Goal: Information Seeking & Learning: Check status

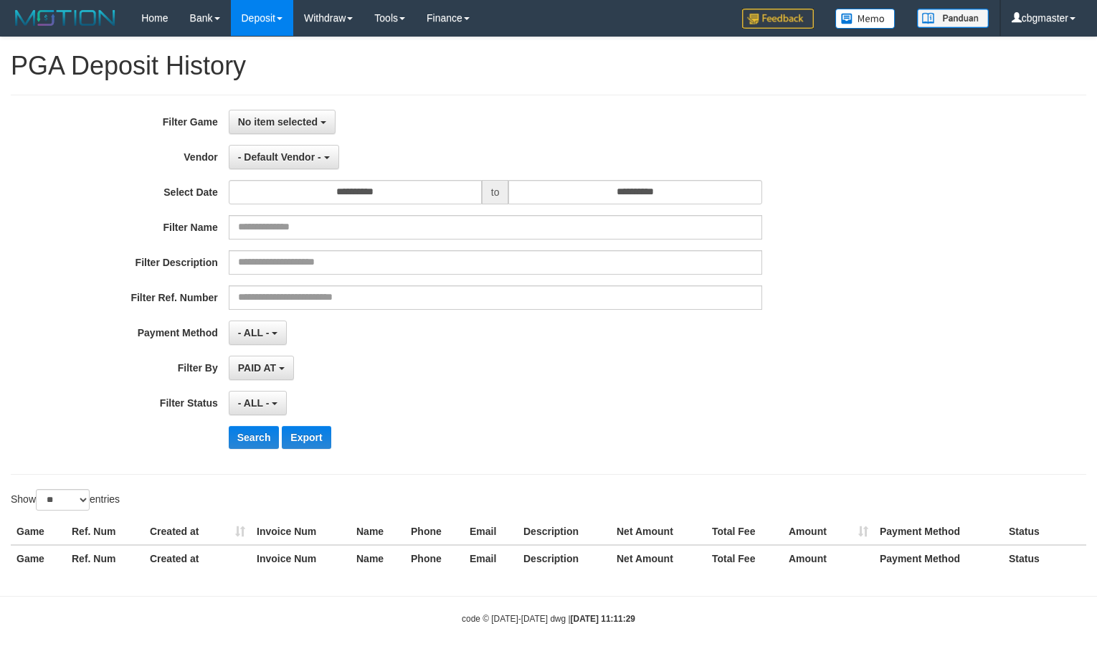
select select
select select "**"
click at [290, 123] on span "No item selected" at bounding box center [278, 121] width 80 height 11
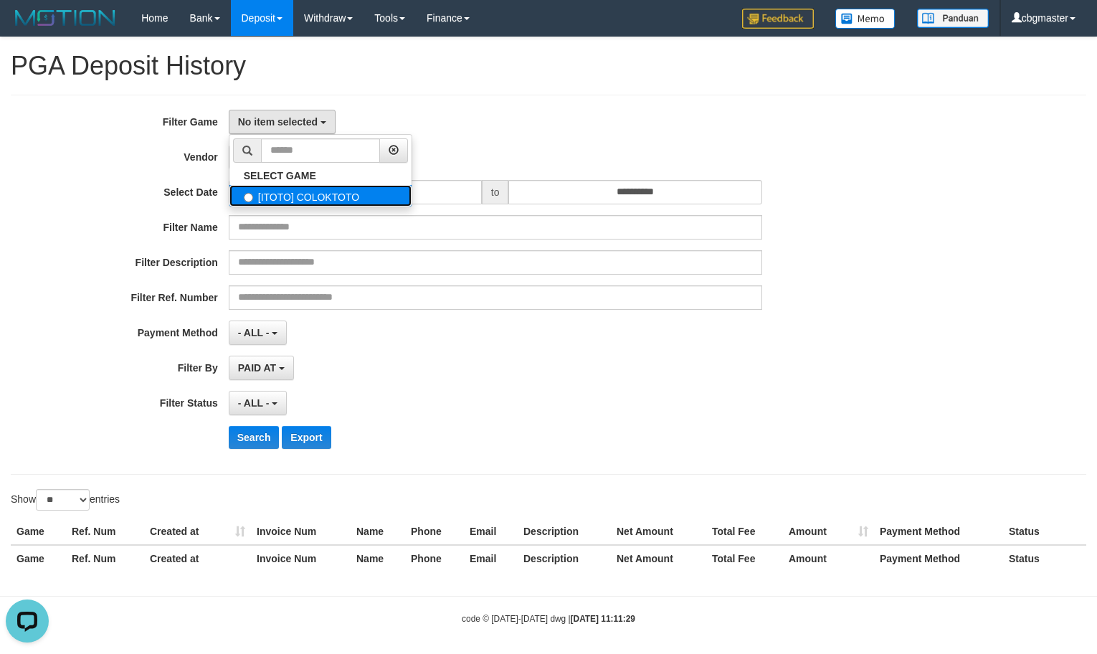
click at [298, 194] on label "[ITOTO] COLOKTOTO" at bounding box center [321, 196] width 182 height 22
select select "****"
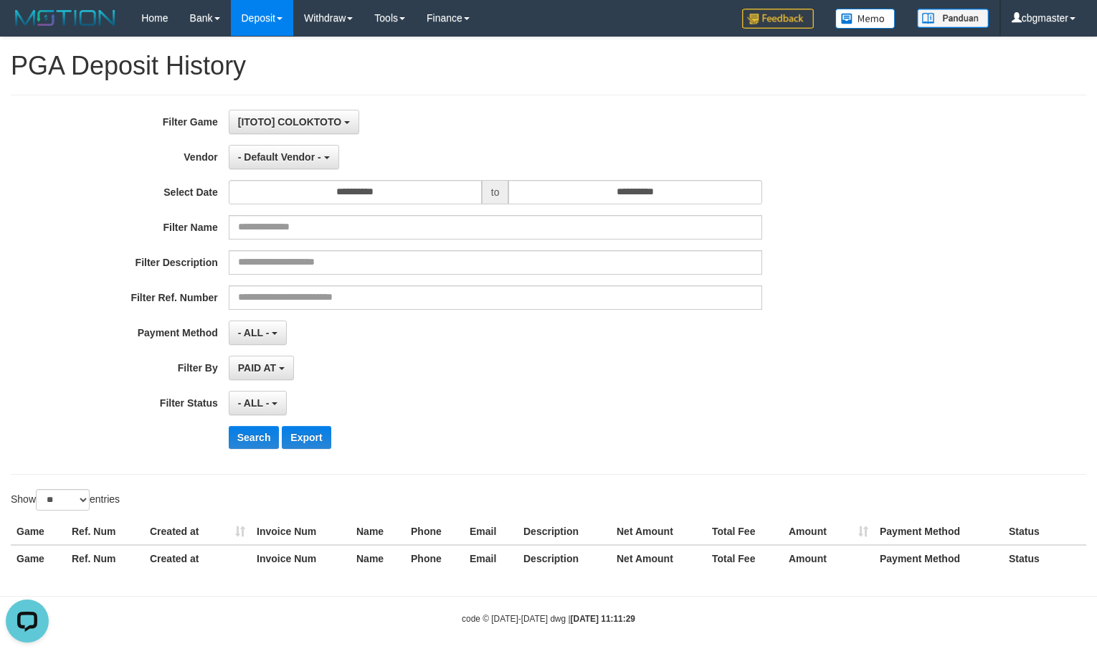
scroll to position [13, 0]
click at [289, 159] on span "- Default Vendor -" at bounding box center [279, 156] width 83 height 11
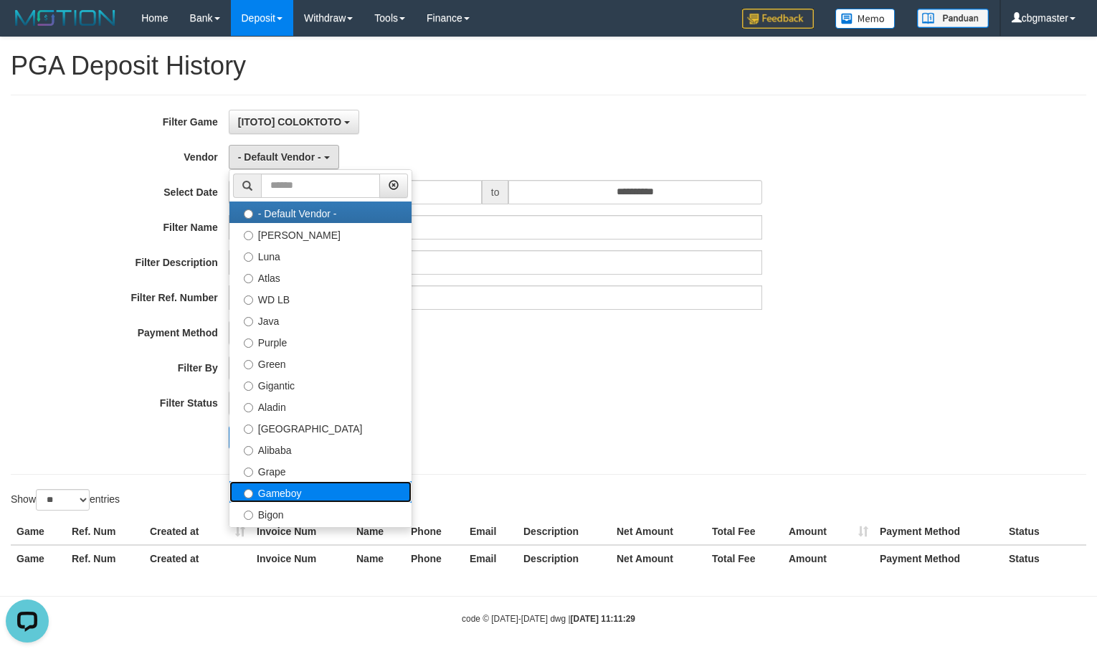
click at [319, 493] on label "Gameboy" at bounding box center [321, 492] width 182 height 22
select select "**********"
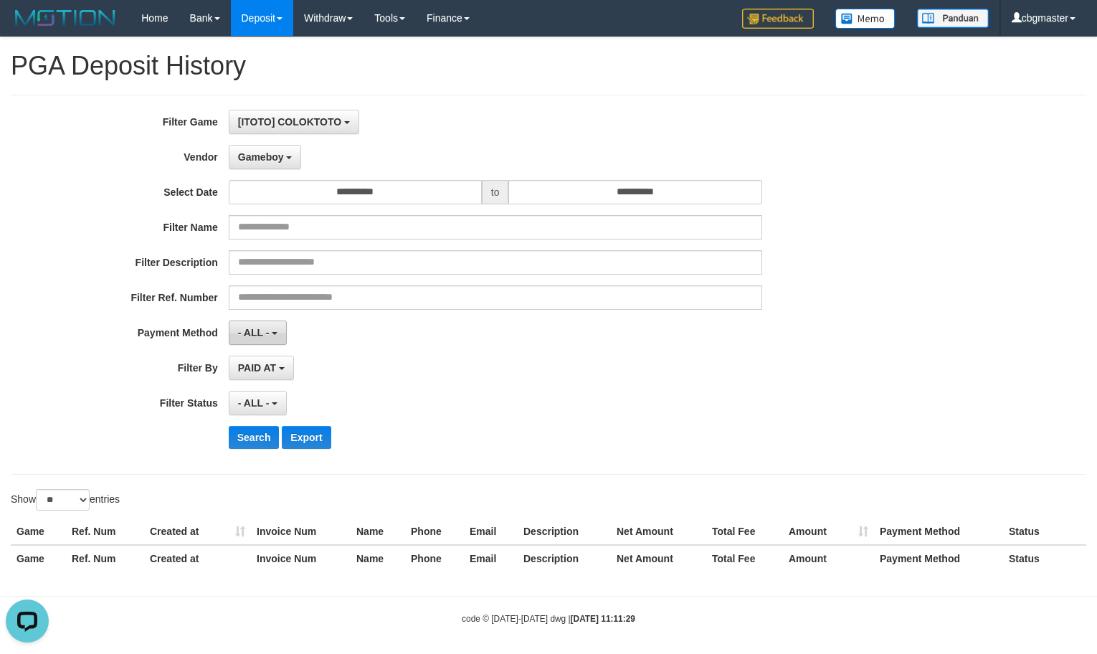
click at [275, 329] on button "- ALL -" at bounding box center [258, 333] width 58 height 24
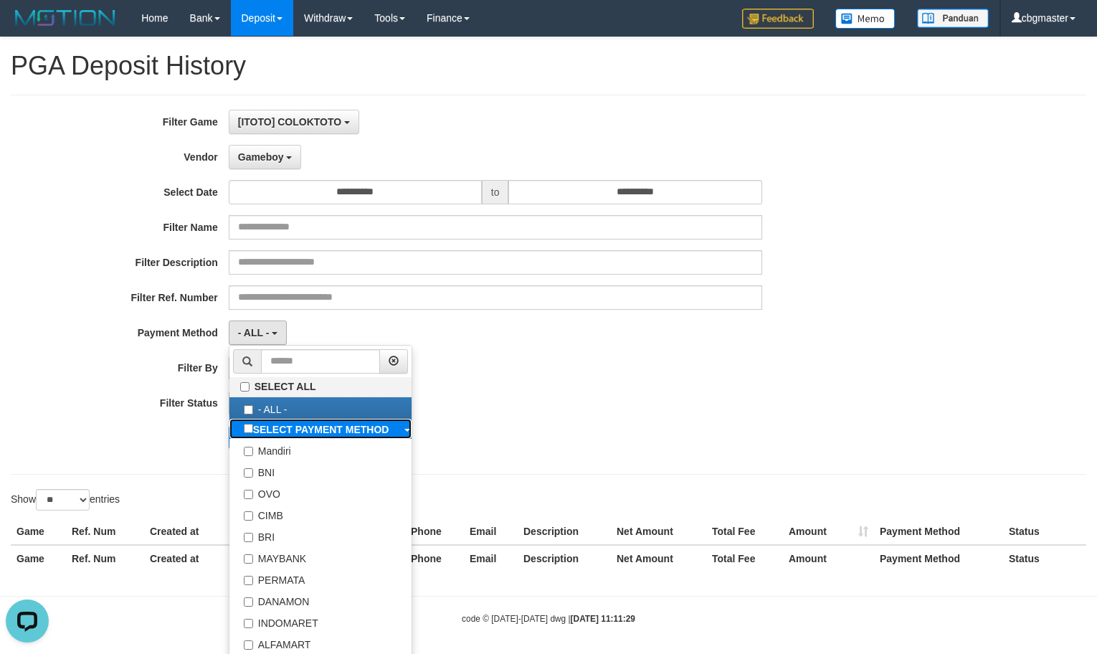
click at [302, 427] on label "SELECT PAYMENT METHOD" at bounding box center [317, 429] width 174 height 20
select select "*********"
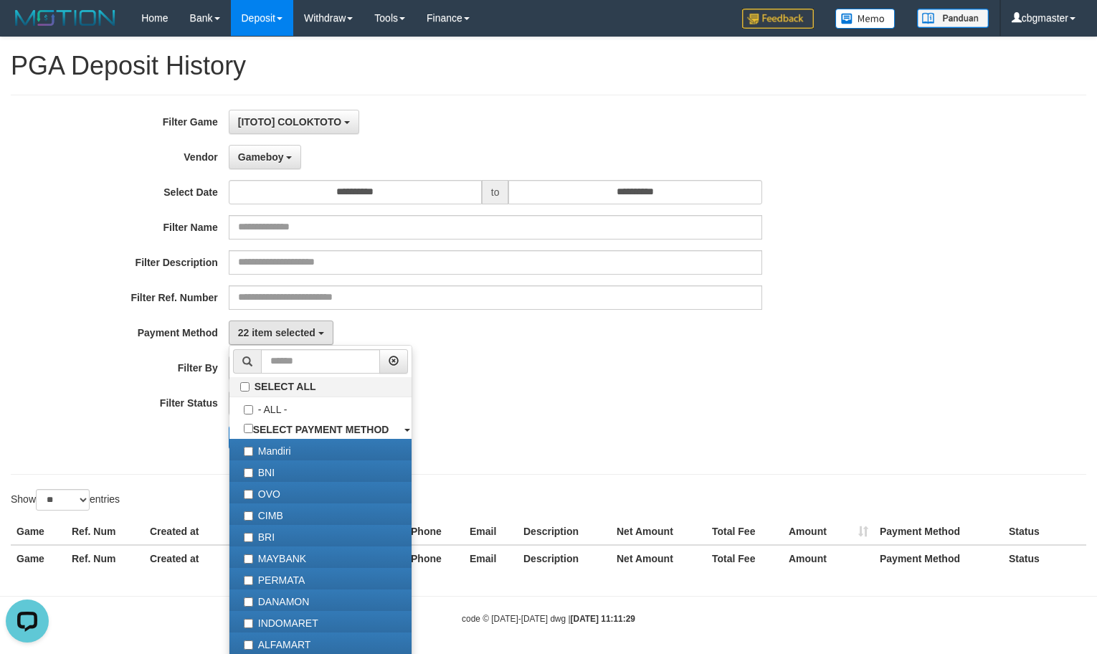
click at [715, 375] on div "PAID AT PAID AT CREATED AT" at bounding box center [496, 368] width 534 height 24
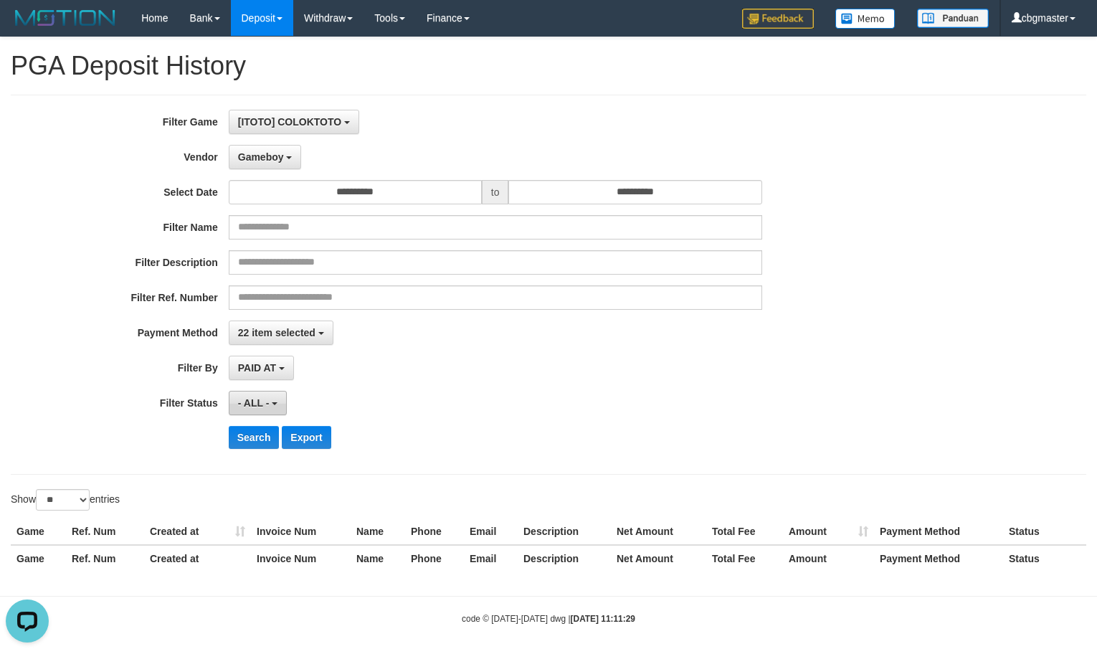
click at [278, 410] on button "- ALL -" at bounding box center [258, 403] width 58 height 24
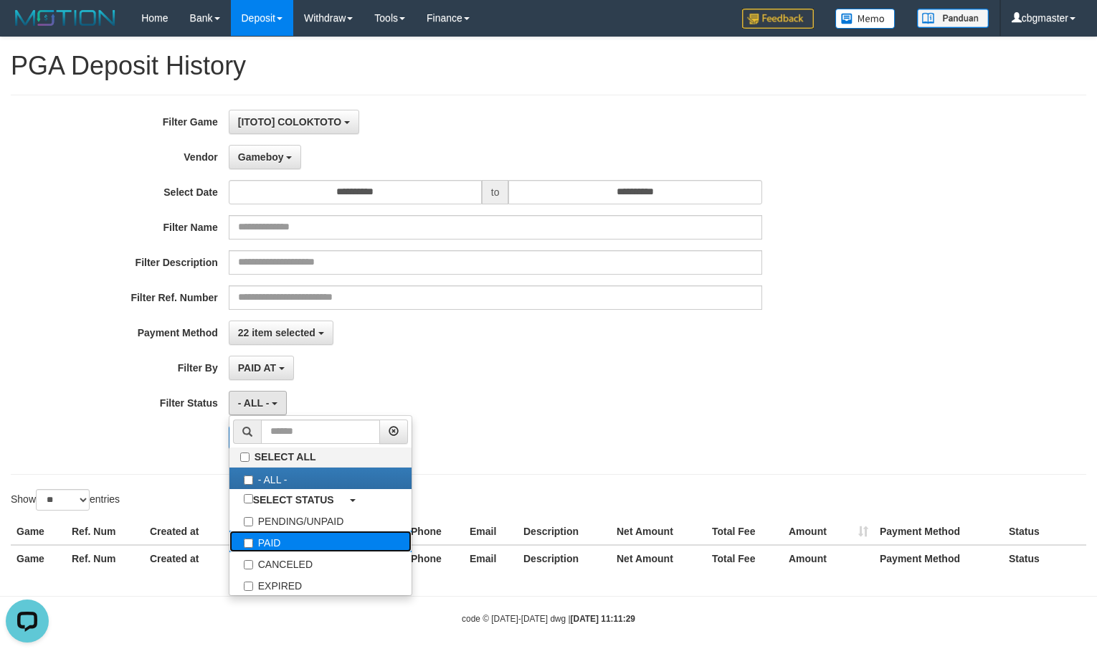
click at [306, 545] on label "PAID" at bounding box center [321, 542] width 182 height 22
select select "*"
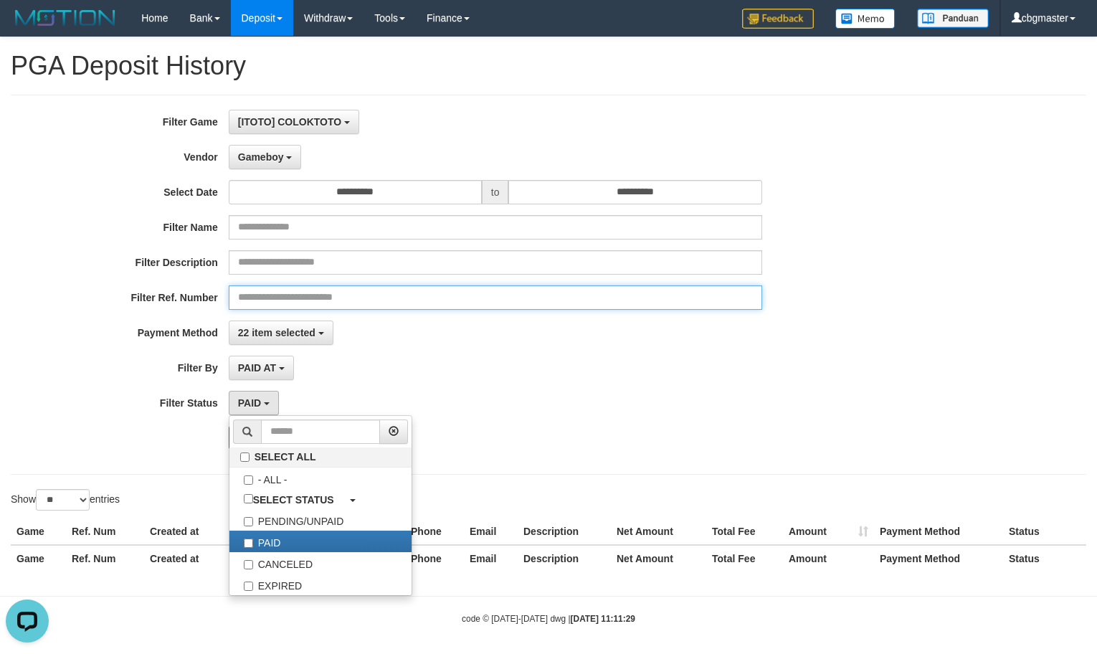
click at [658, 295] on input "text" at bounding box center [496, 297] width 534 height 24
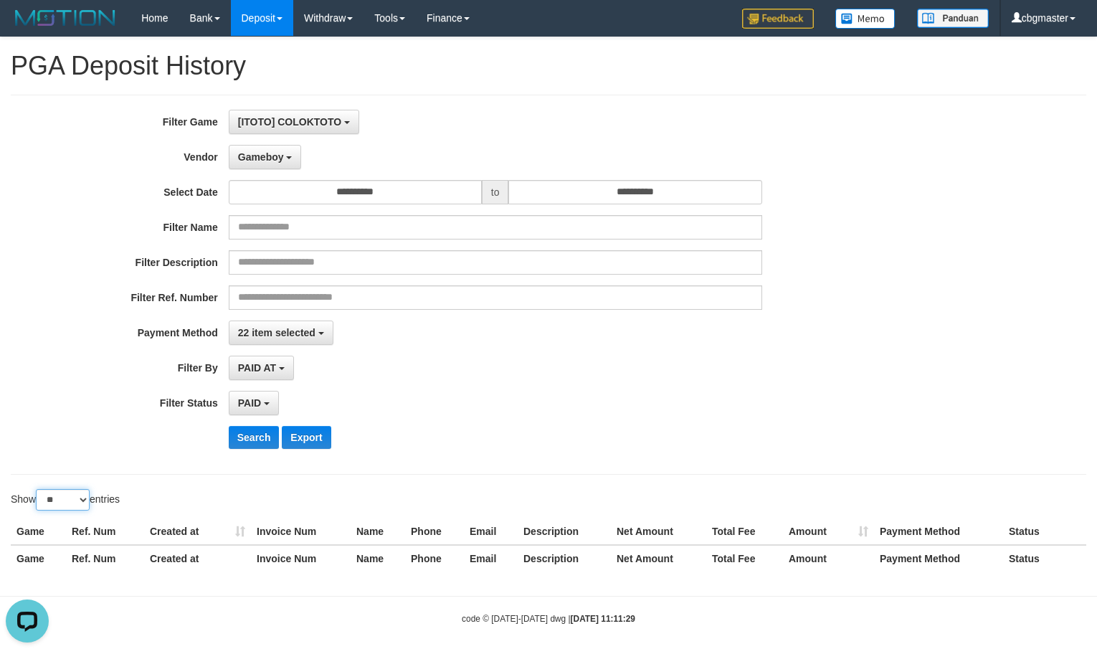
click at [73, 508] on select "** ** ** ***" at bounding box center [63, 500] width 54 height 22
select select "***"
click at [38, 493] on select "** ** ** ***" at bounding box center [63, 500] width 54 height 22
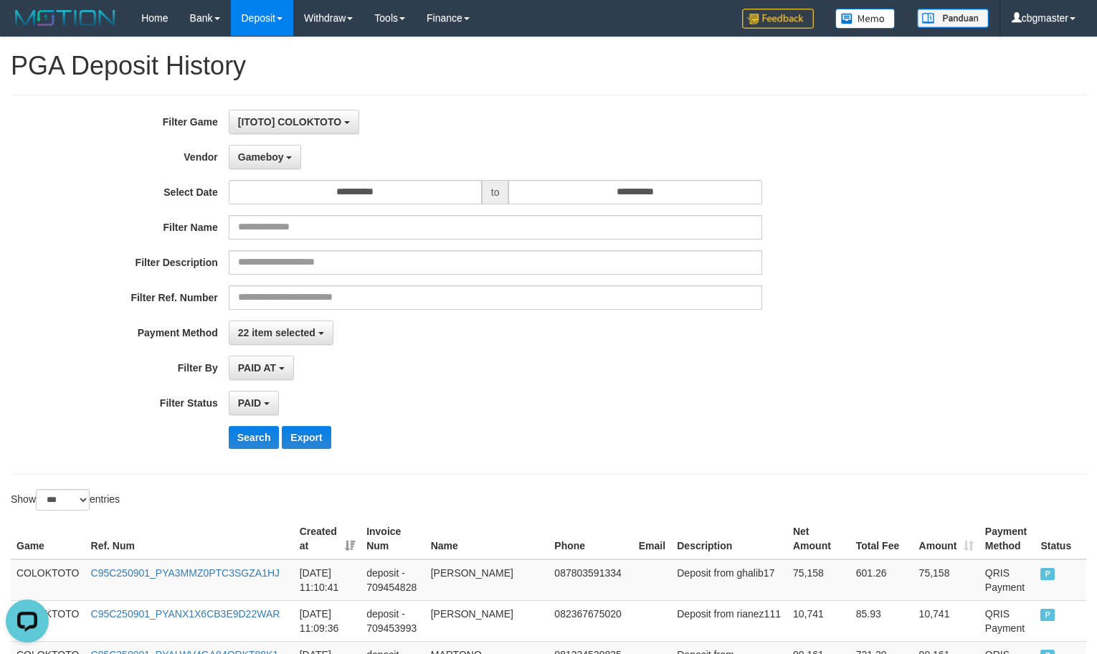
click at [359, 546] on th "Created at" at bounding box center [327, 539] width 67 height 41
click at [257, 443] on button "Search" at bounding box center [254, 437] width 51 height 23
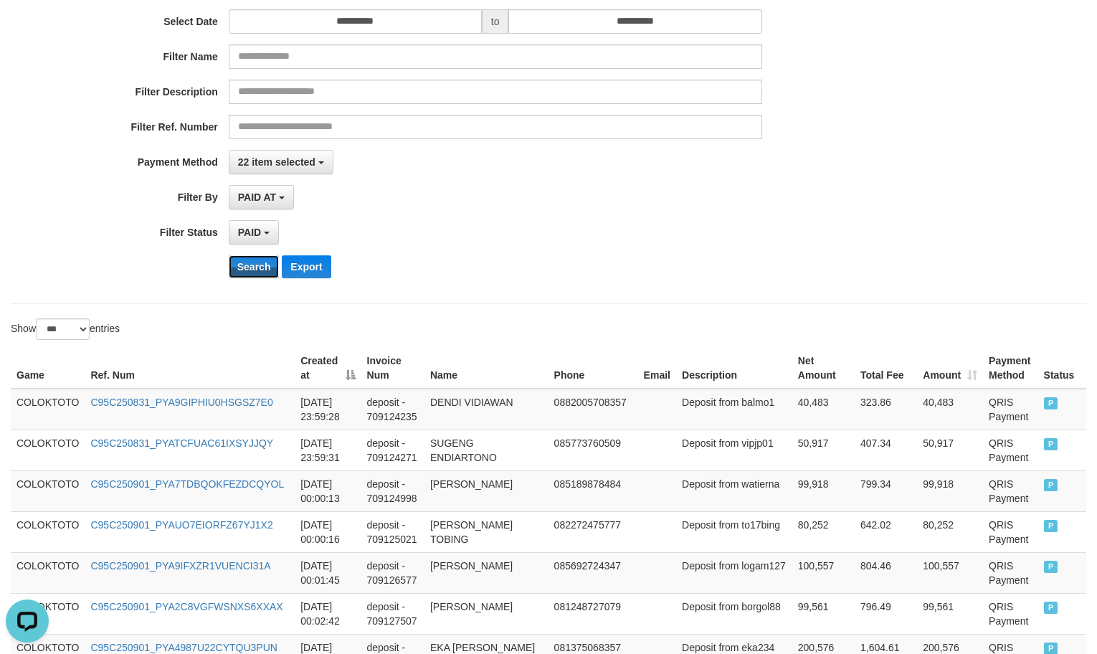
scroll to position [358, 0]
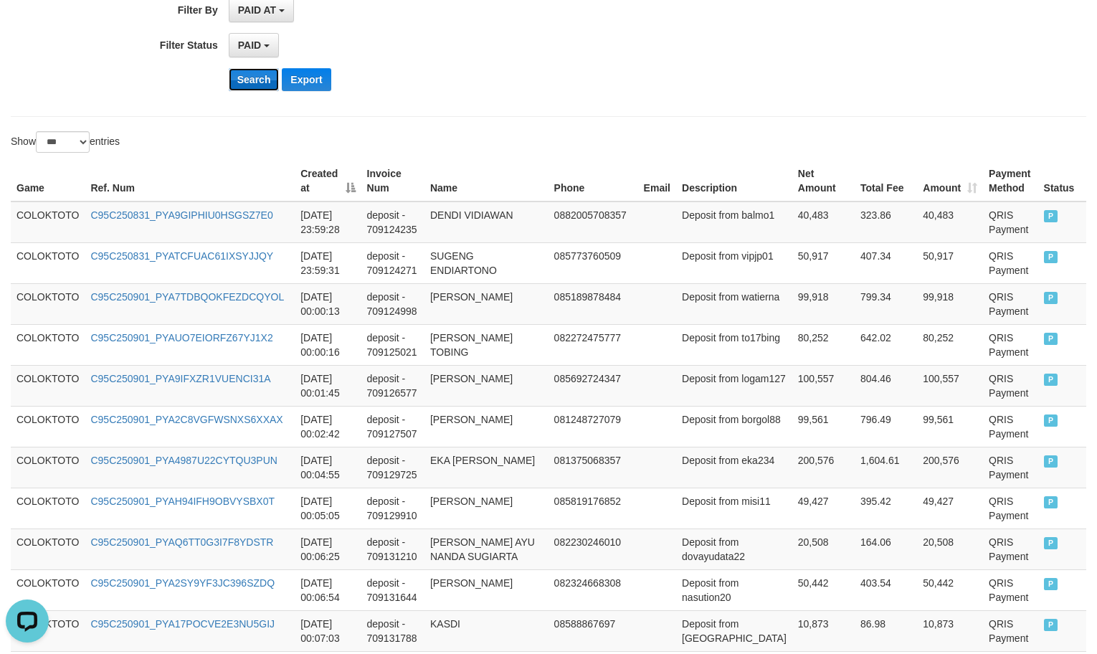
click at [244, 82] on button "Search" at bounding box center [254, 79] width 51 height 23
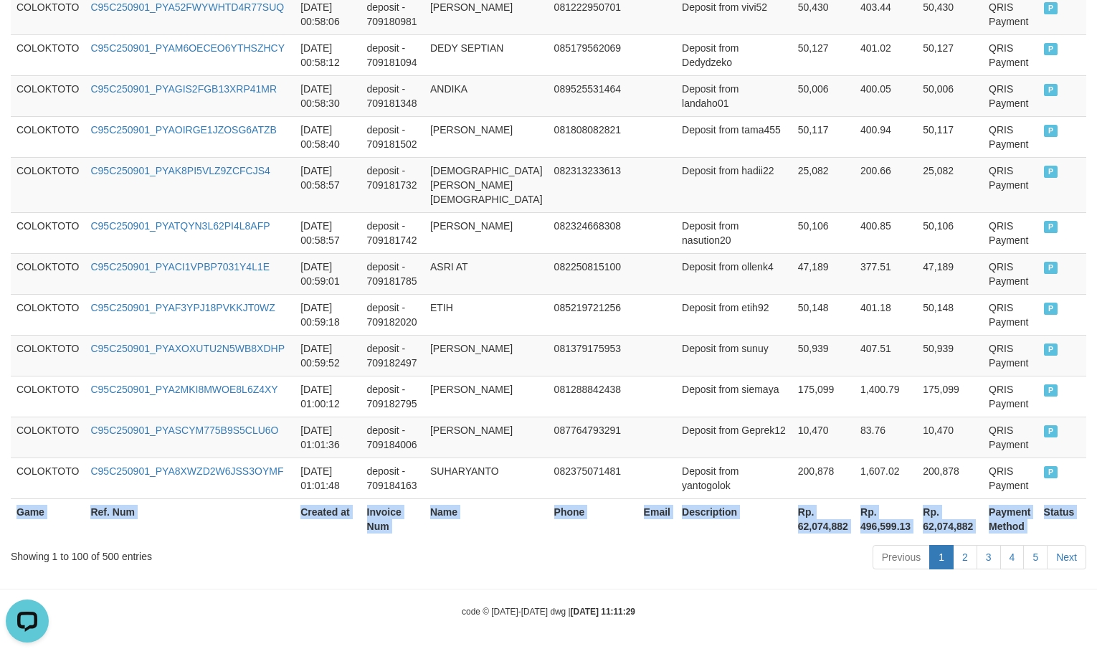
scroll to position [4257, 0]
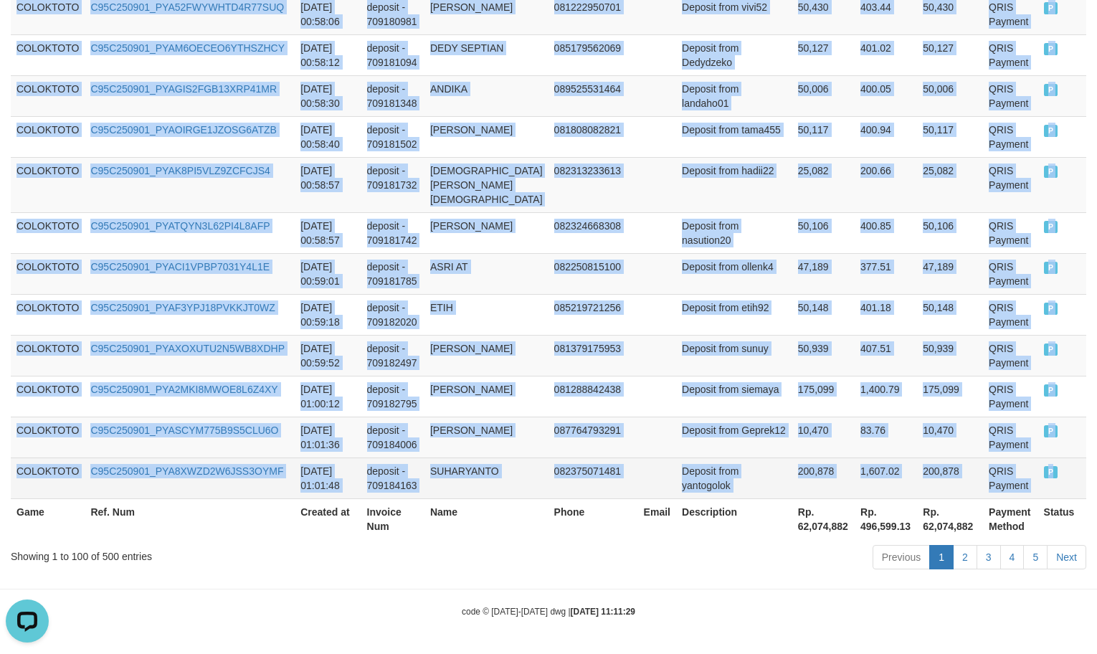
copy tbody "COLOKTOTO C95C250831_PYA9GIPHIU0HSGSZ7E0 [DATE] 23:59:28 deposit - 709124235 DE…"
drag, startPoint x: 16, startPoint y: 217, endPoint x: 1051, endPoint y: 469, distance: 1065.1
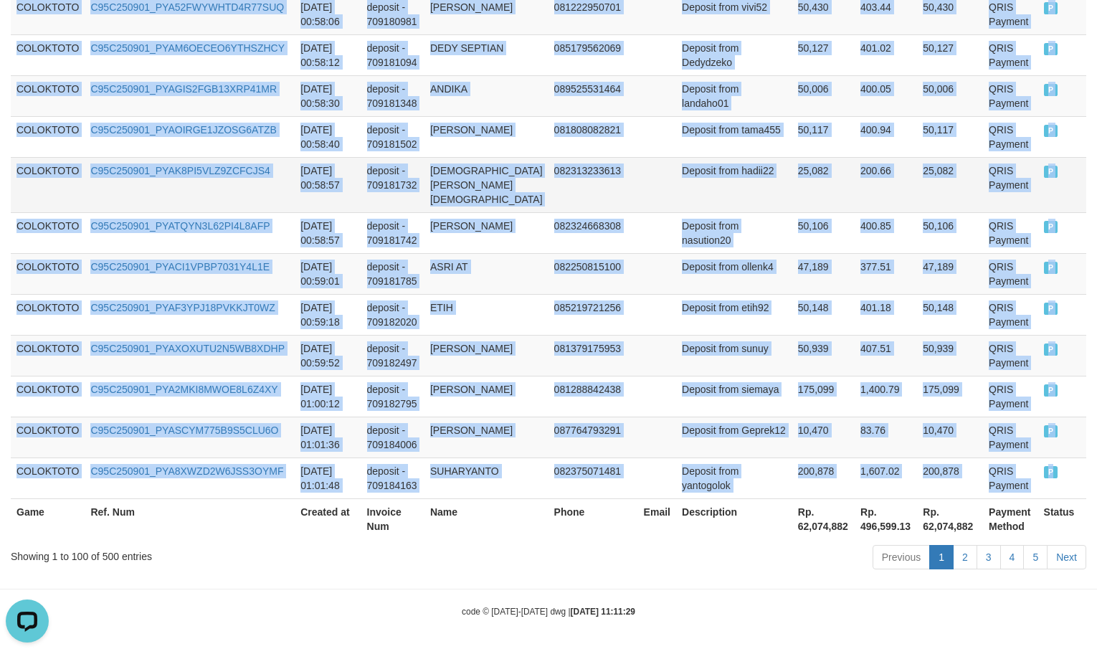
click at [855, 172] on td "200.66" at bounding box center [886, 184] width 62 height 55
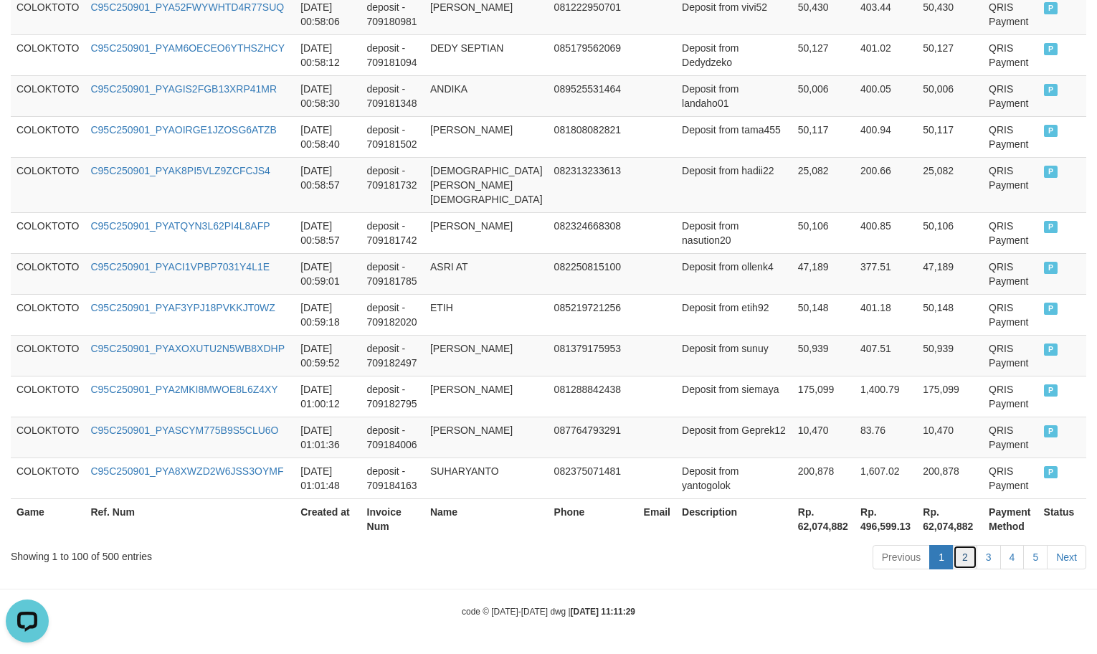
click at [962, 564] on link "2" at bounding box center [965, 557] width 24 height 24
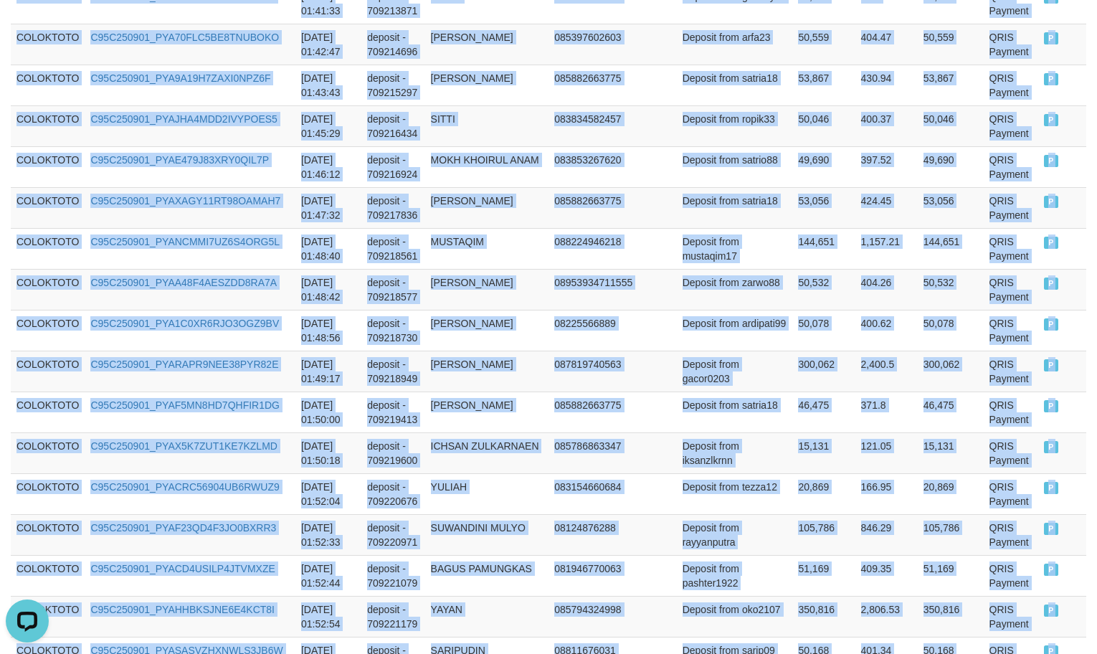
scroll to position [4185, 0]
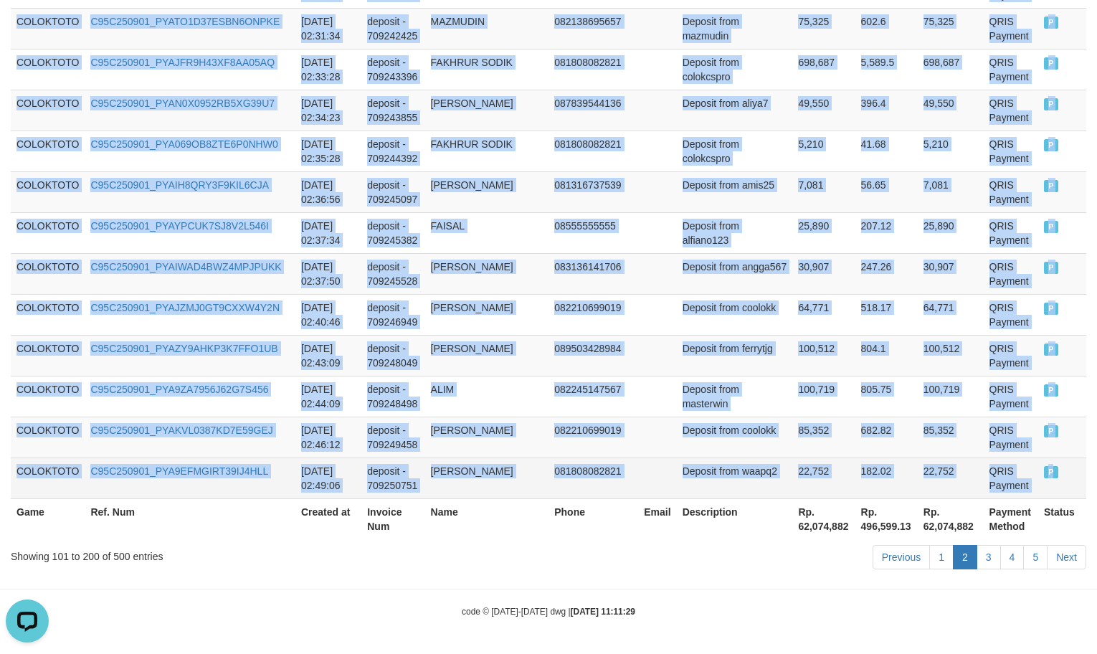
copy tbody "COLOKTOTO C95C250901_PYAVGN8X9I8HBCLC9LE [DATE] 01:03:10 deposit - 709185250 RO…"
drag, startPoint x: 13, startPoint y: 508, endPoint x: 1042, endPoint y: 461, distance: 1030.3
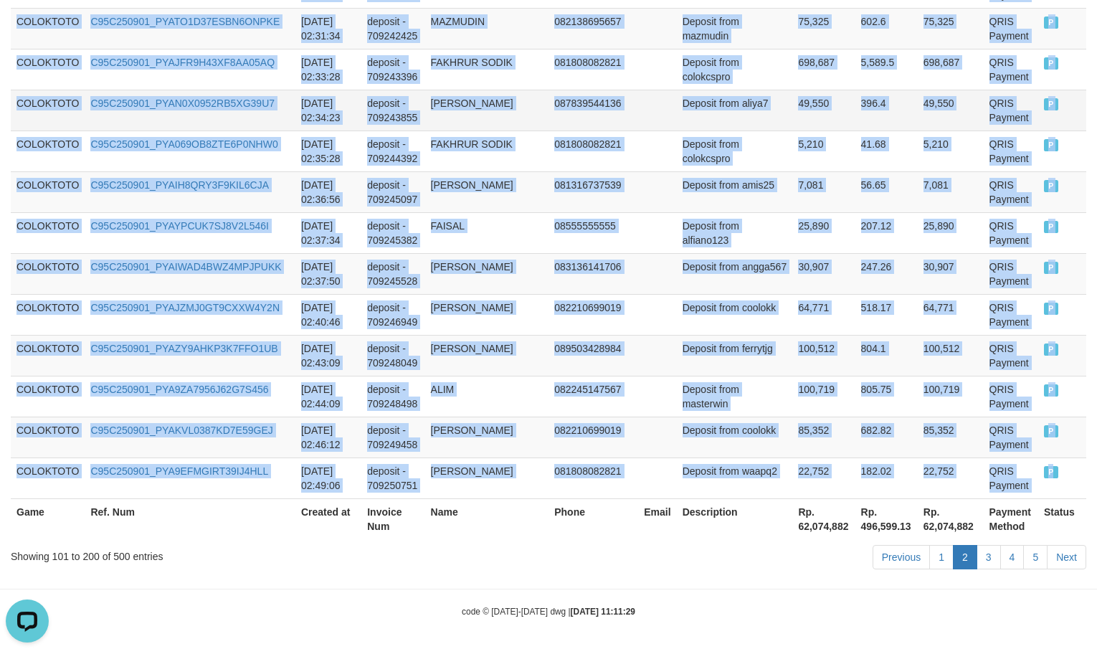
click at [867, 108] on td "396.4" at bounding box center [887, 110] width 62 height 41
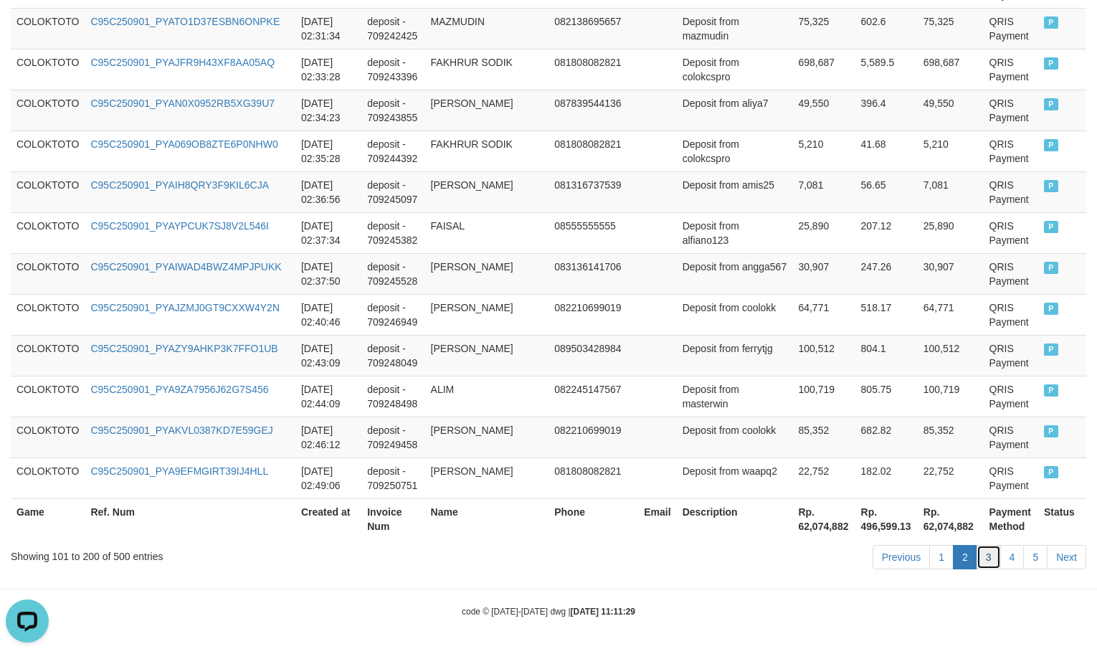
click at [988, 562] on link "3" at bounding box center [989, 557] width 24 height 24
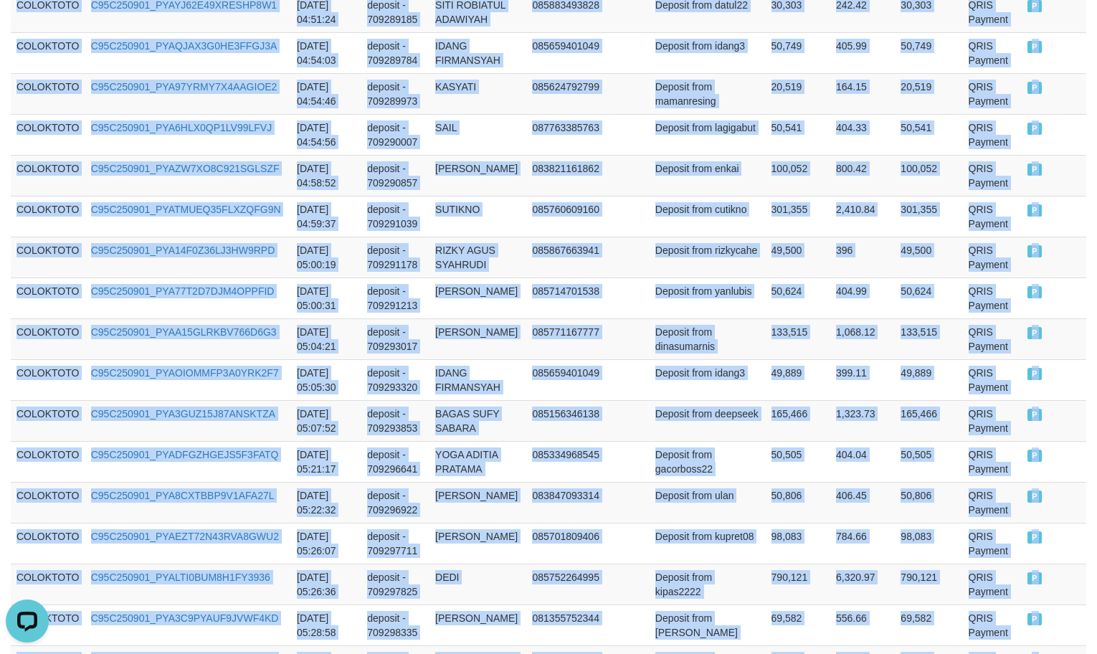
scroll to position [4271, 0]
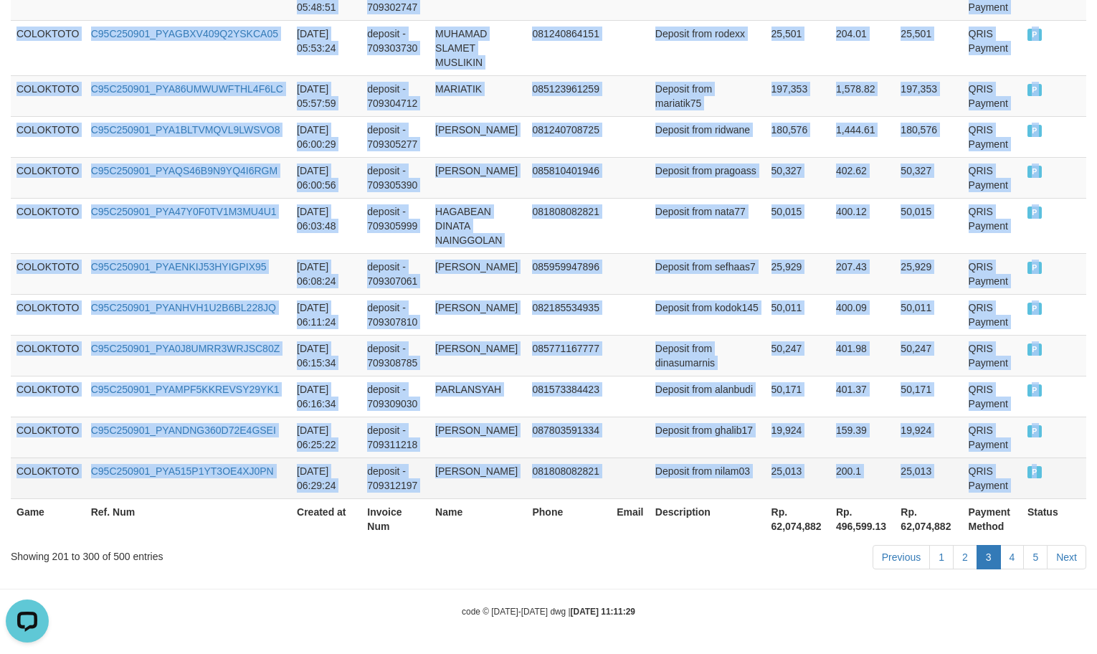
copy tbody "COLOKTOTO C95C250901_PYA03BQVVDS3E15JK61 [DATE] 02:50:04 deposit - 709251166 [P…"
drag, startPoint x: 16, startPoint y: 71, endPoint x: 1038, endPoint y: 455, distance: 1091.7
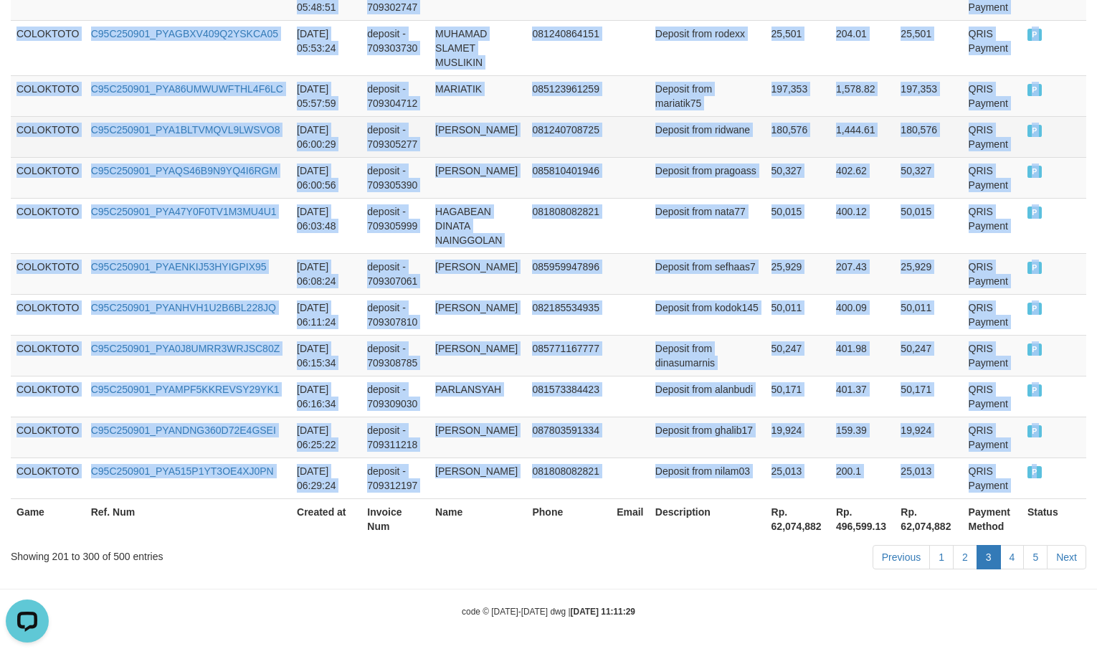
click at [766, 120] on td "180,576" at bounding box center [798, 136] width 65 height 41
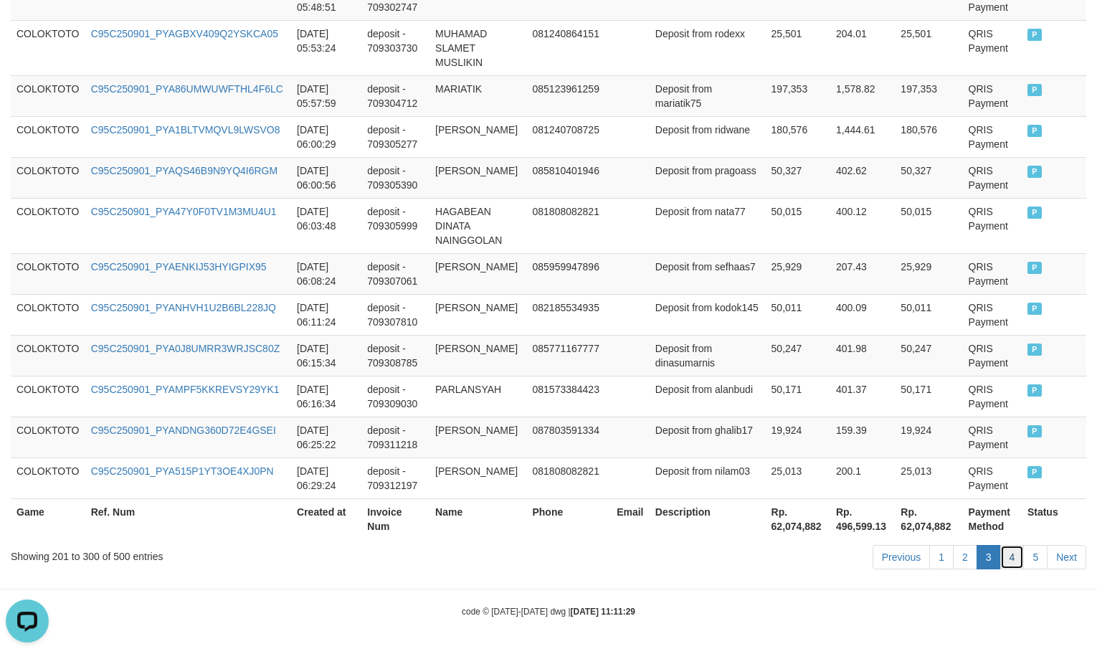
click at [1007, 562] on link "4" at bounding box center [1012, 557] width 24 height 24
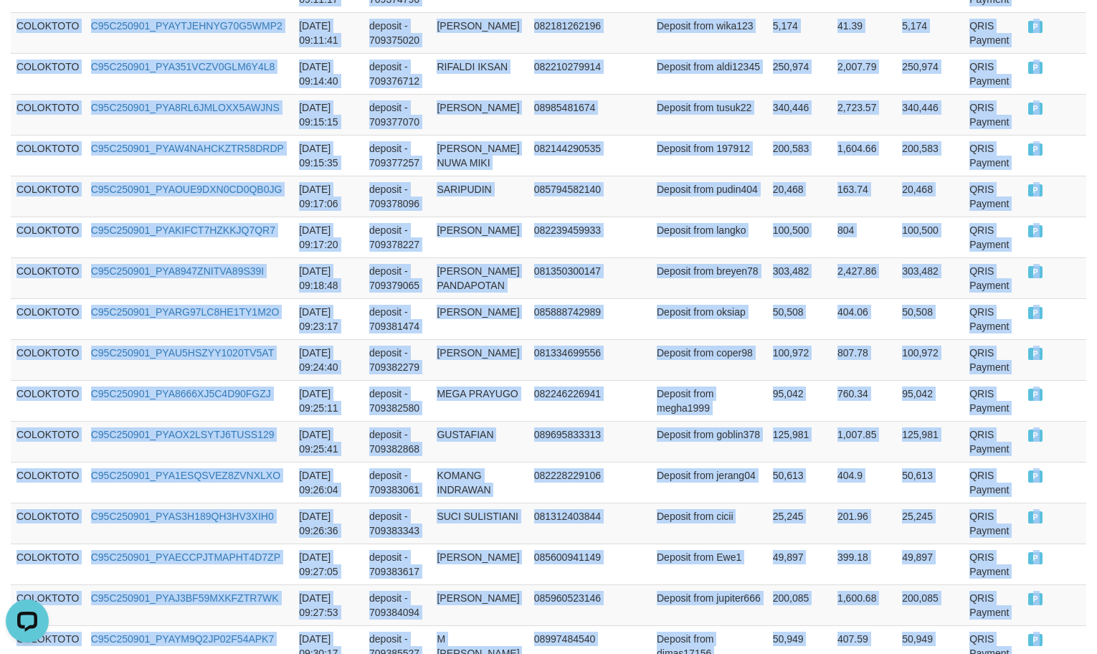
scroll to position [4243, 0]
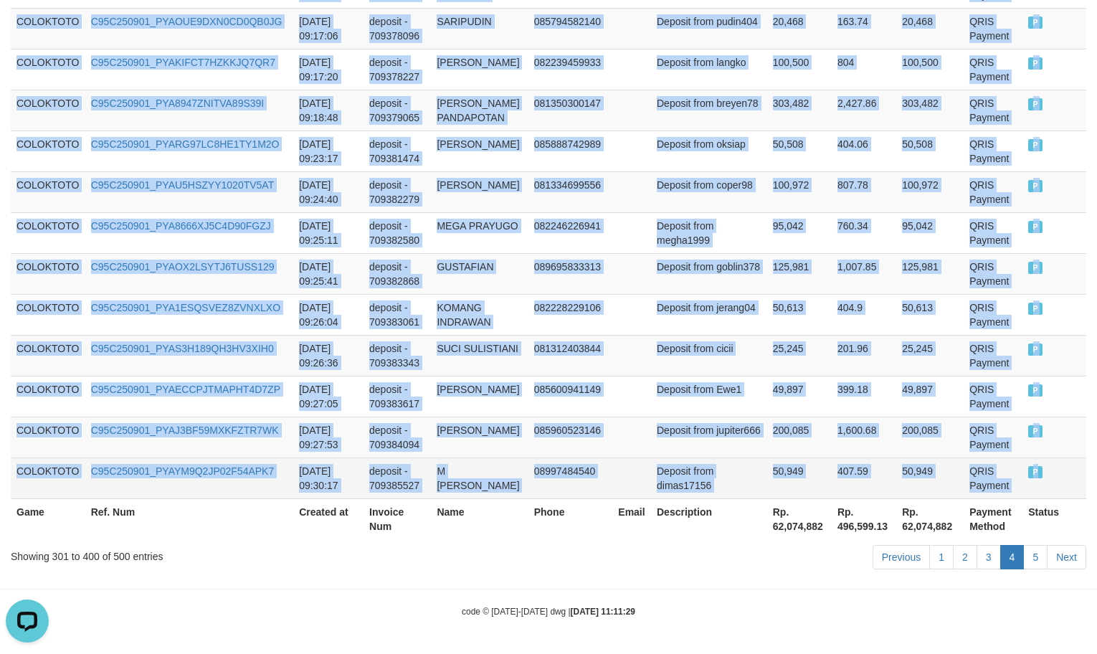
copy tbody "COLOKTOTO C95C250901_PYAIW276QE9N0GMNWW9 [DATE] 06:30:38 deposit - 709312522 [P…"
drag, startPoint x: 14, startPoint y: 98, endPoint x: 1038, endPoint y: 480, distance: 1093.2
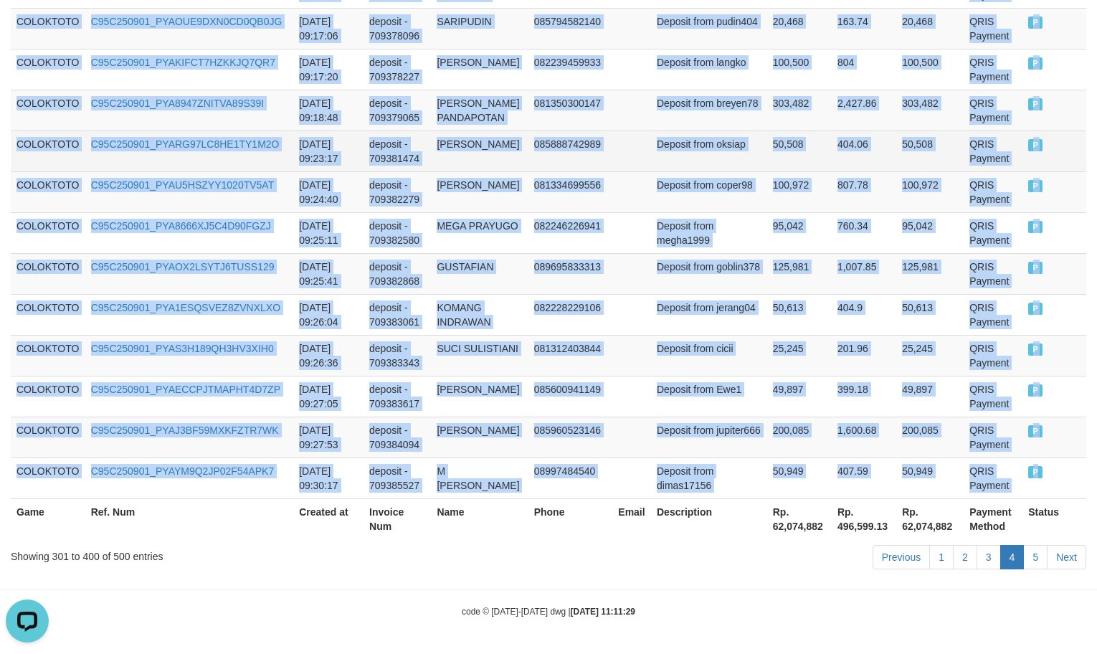
click at [856, 131] on td "404.06" at bounding box center [864, 151] width 65 height 41
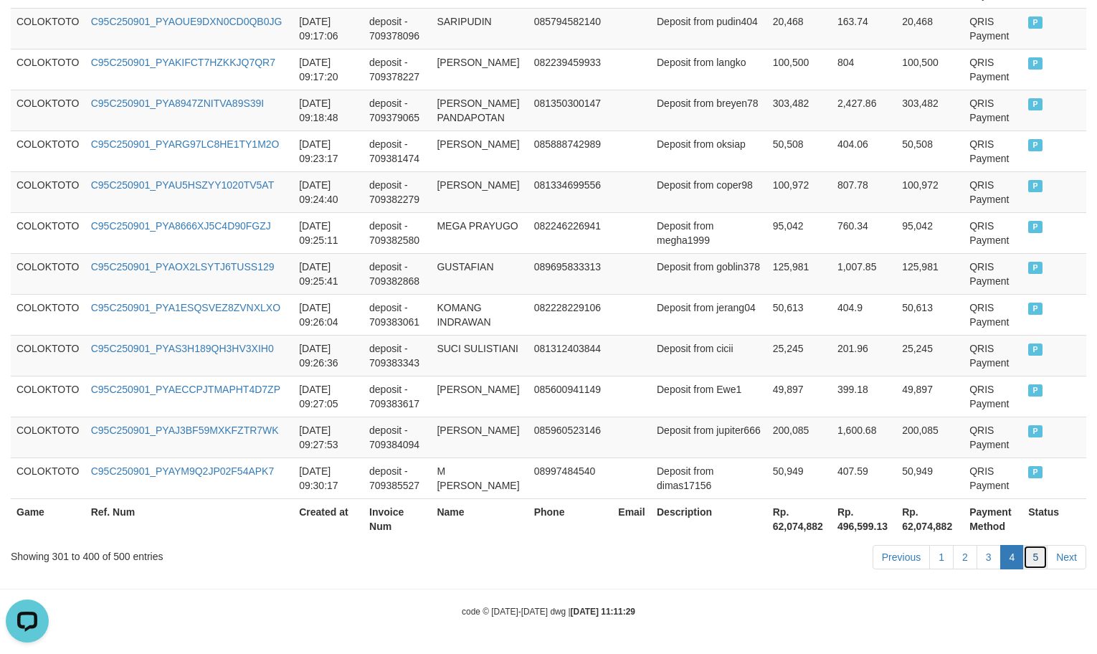
click at [1031, 559] on link "5" at bounding box center [1035, 557] width 24 height 24
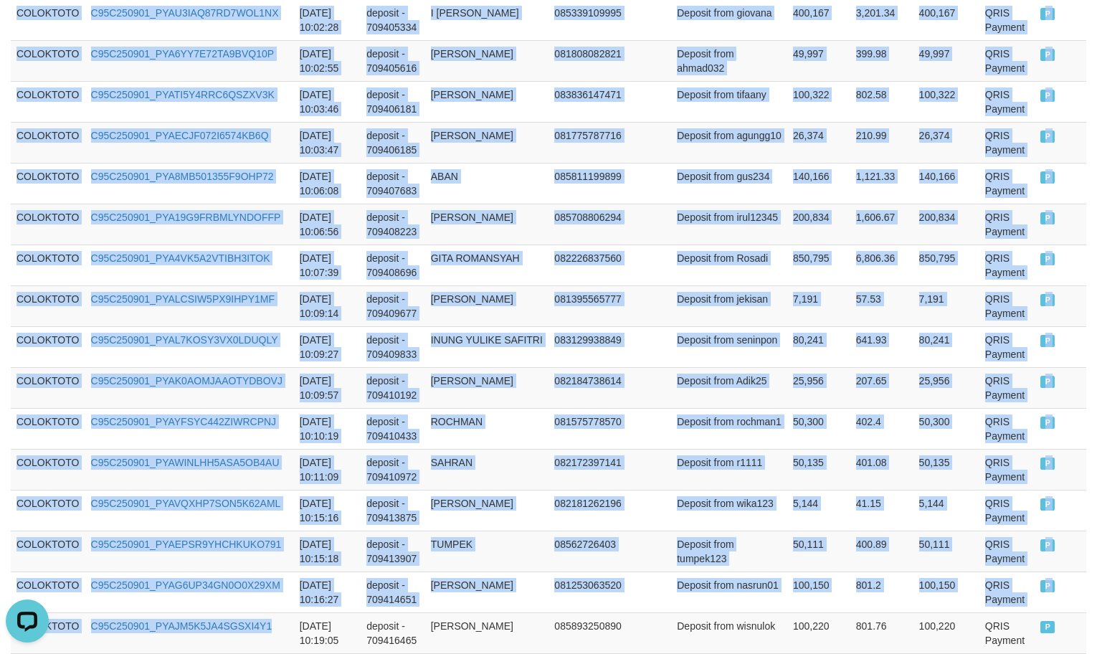
scroll to position [4200, 0]
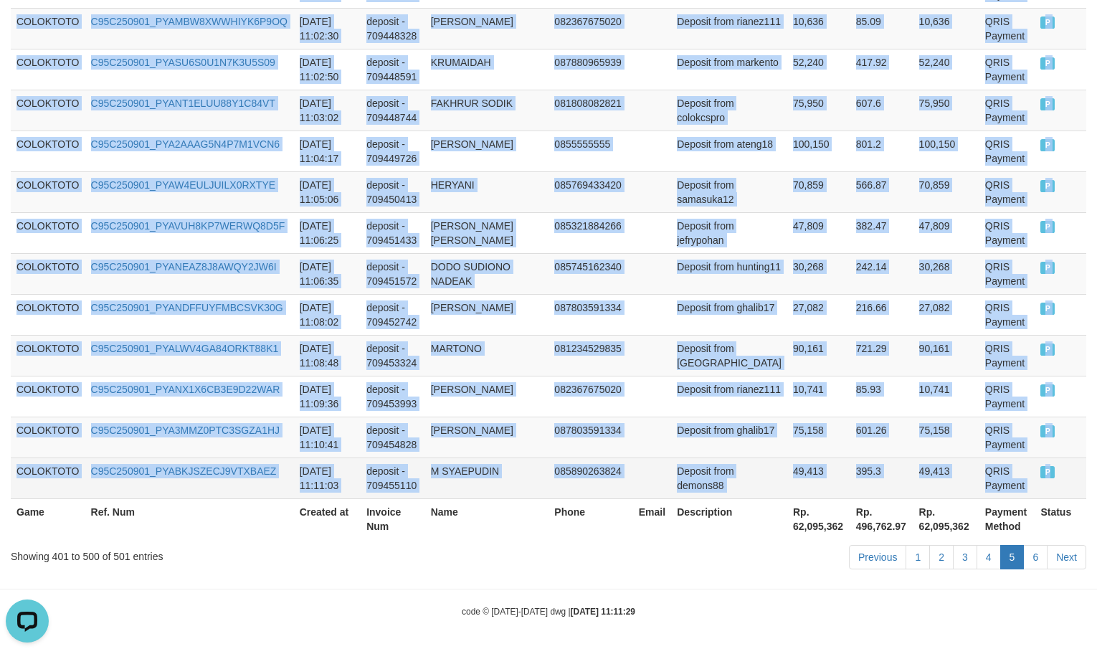
drag, startPoint x: 16, startPoint y: 503, endPoint x: 1046, endPoint y: 474, distance: 1031.0
copy tbody "COLOKTOTO C95C250901_PYABBX7JK4RYQ8EJS8G [DATE] 09:30:20 deposit - 709385562 HE…"
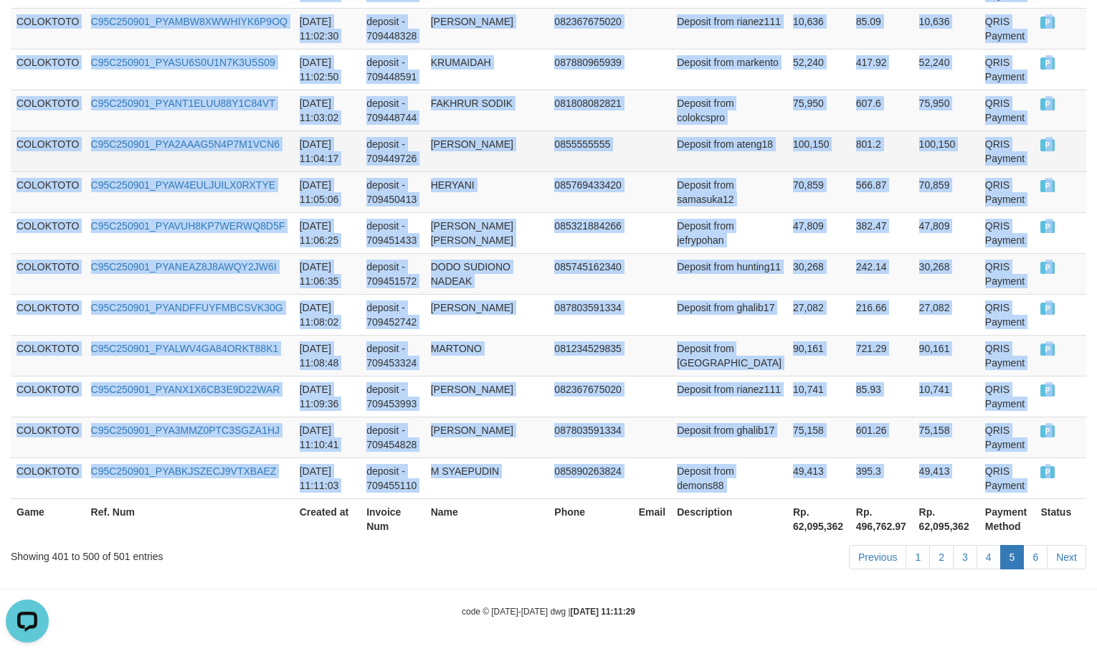
click at [787, 143] on td "100,150" at bounding box center [818, 151] width 63 height 41
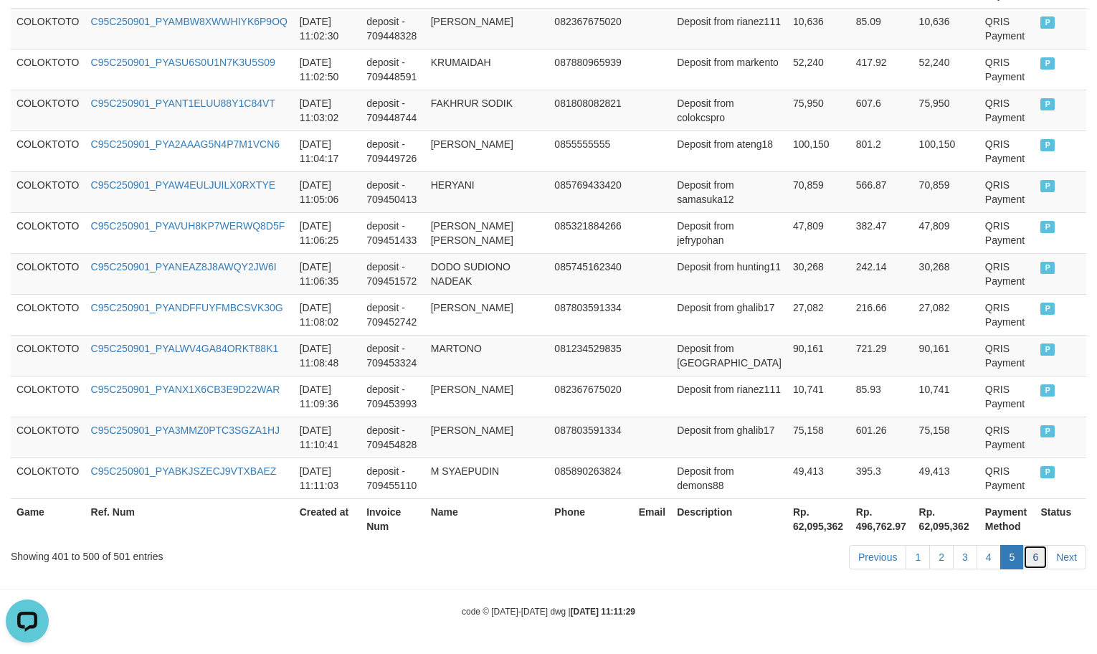
click at [1042, 562] on link "6" at bounding box center [1035, 557] width 24 height 24
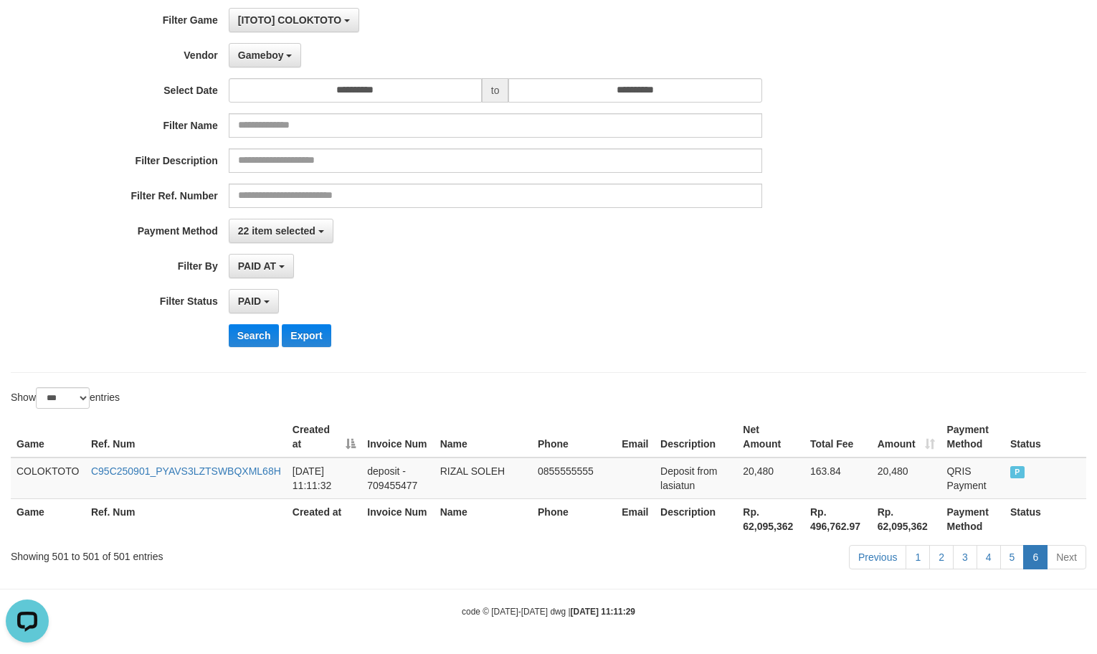
scroll to position [108, 0]
click at [272, 49] on span "Gameboy" at bounding box center [261, 54] width 46 height 11
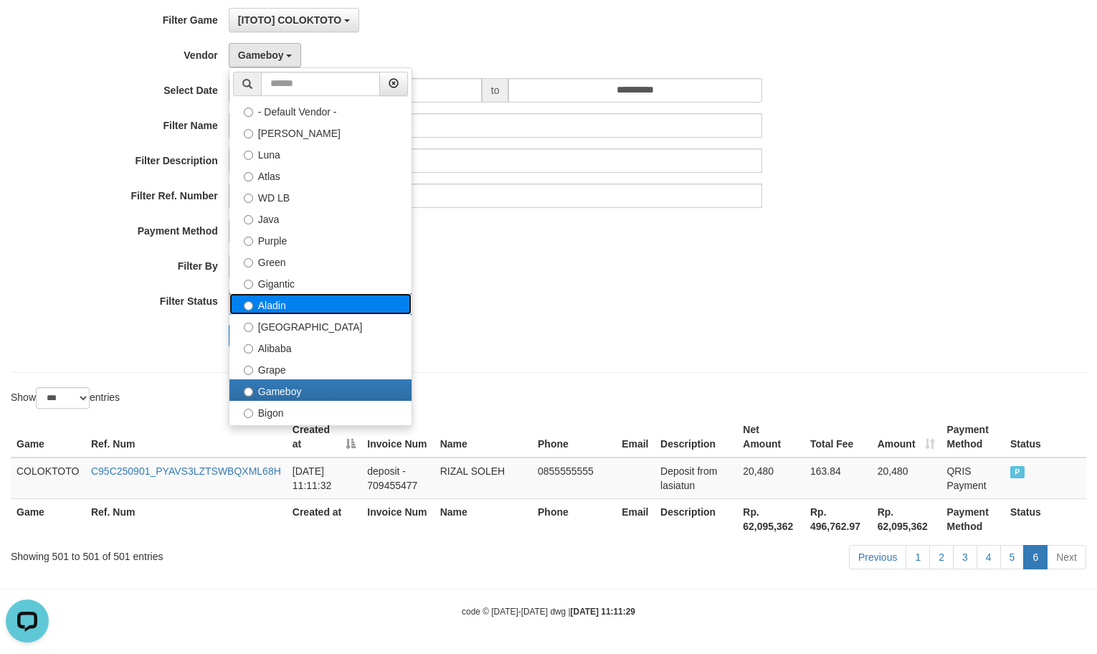
click at [293, 293] on label "Aladin" at bounding box center [321, 304] width 182 height 22
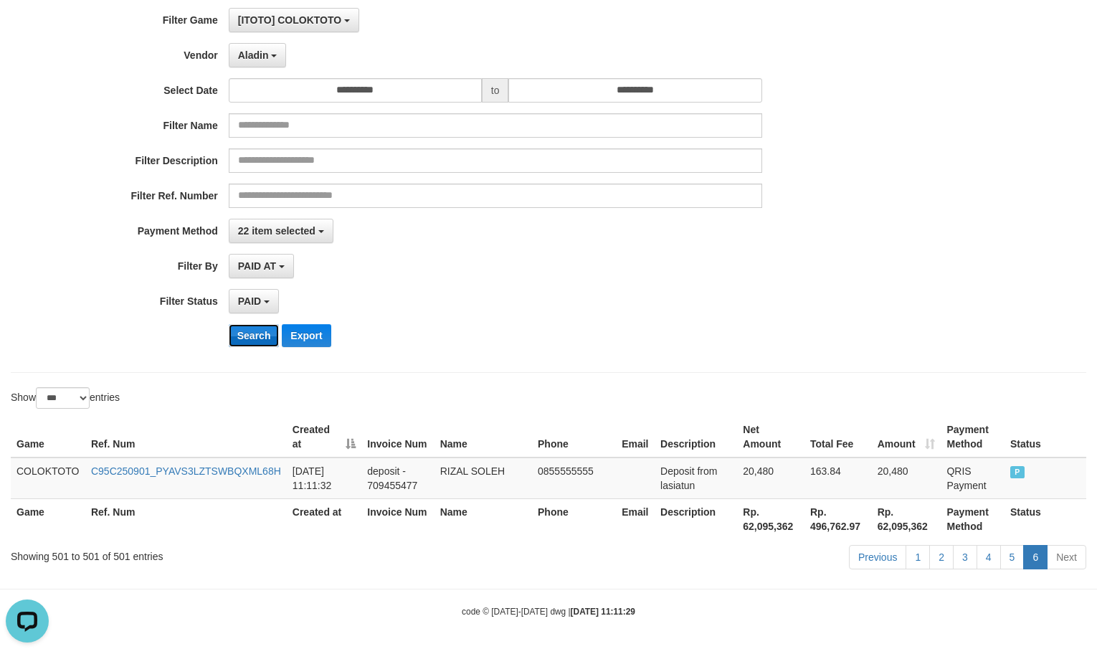
click at [252, 336] on button "Search" at bounding box center [254, 335] width 51 height 23
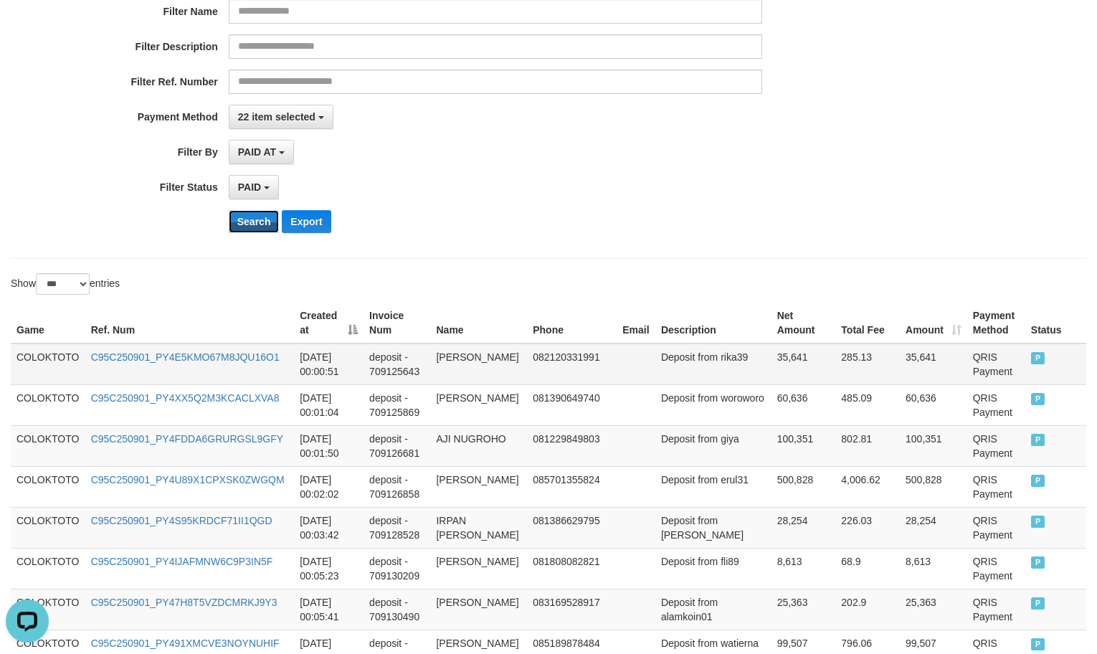
scroll to position [288, 0]
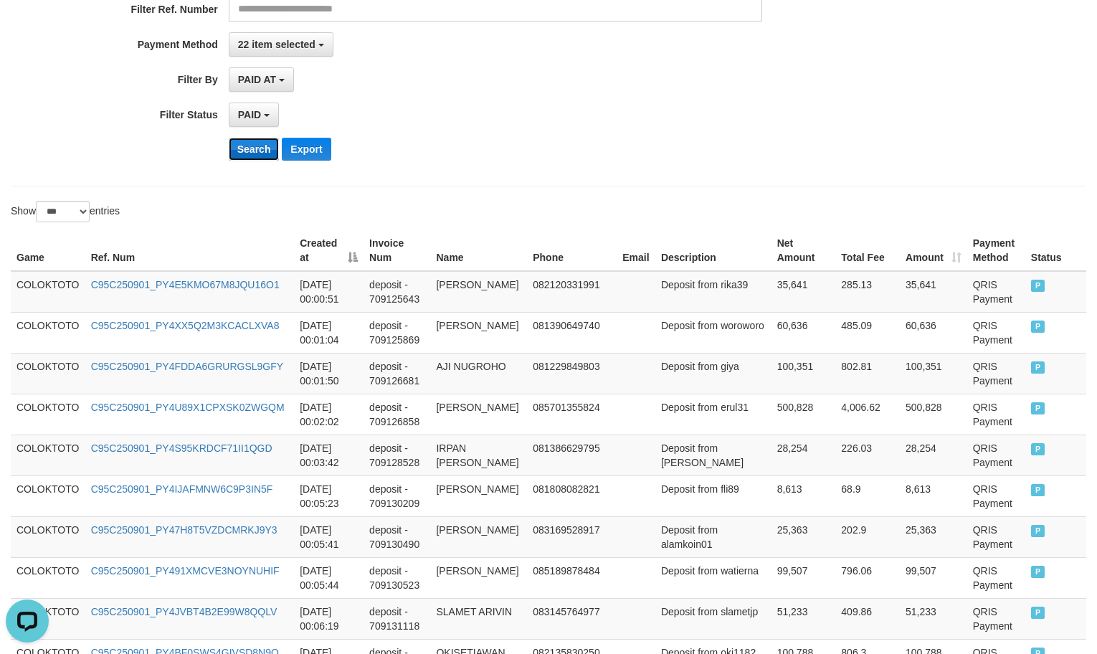
click at [259, 158] on button "Search" at bounding box center [254, 149] width 51 height 23
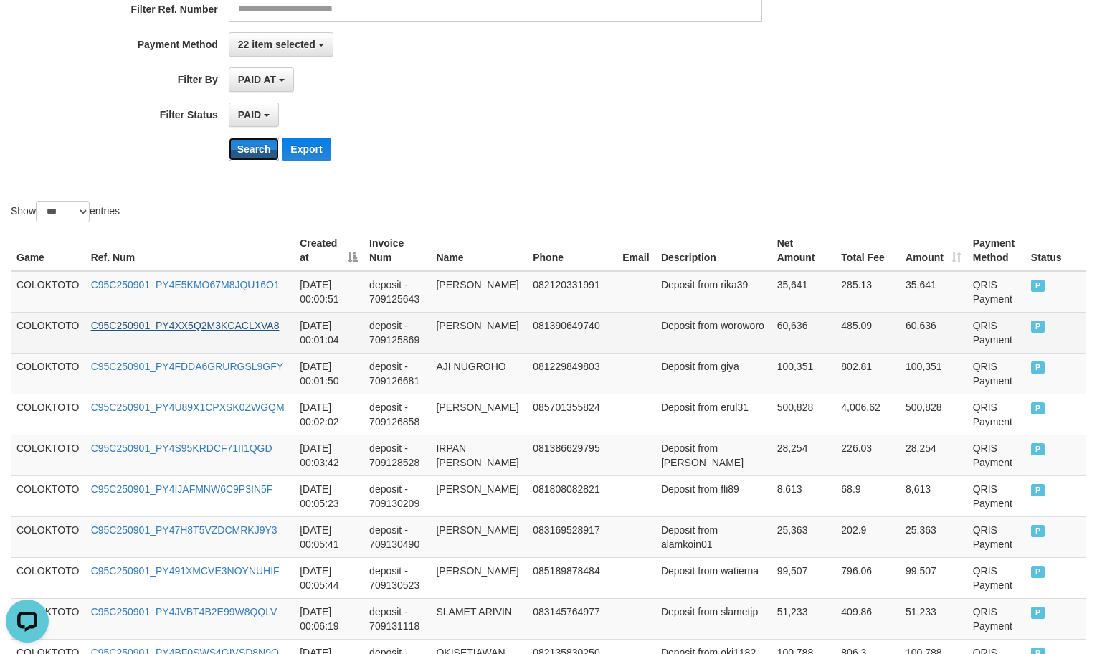
click at [259, 151] on button "Search" at bounding box center [254, 149] width 51 height 23
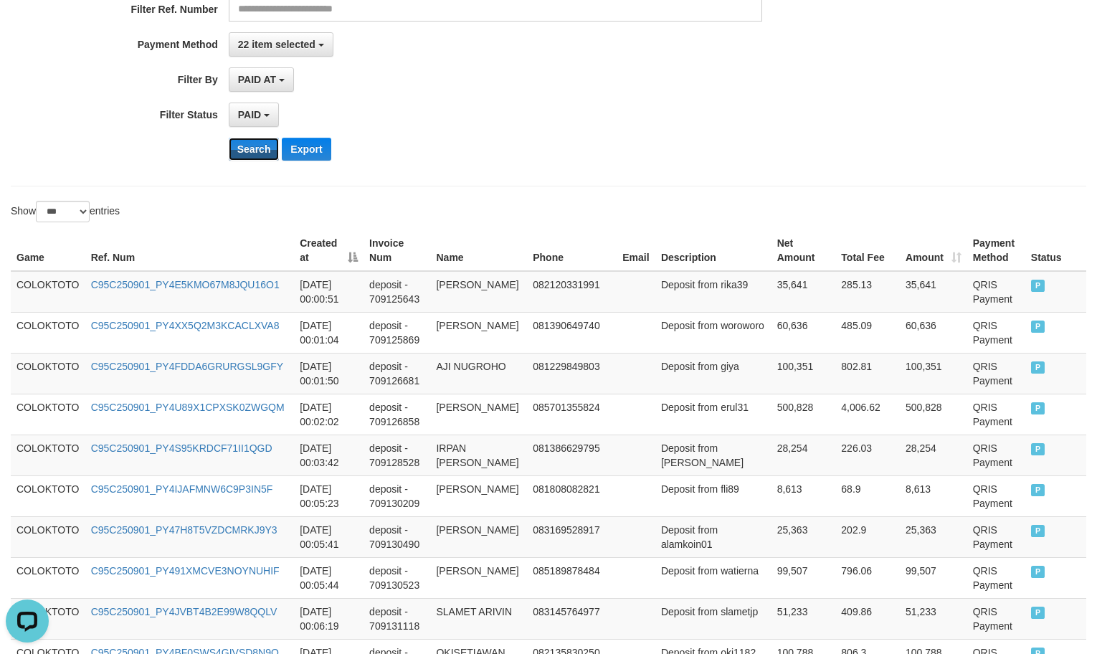
click at [259, 151] on button "Search" at bounding box center [254, 149] width 51 height 23
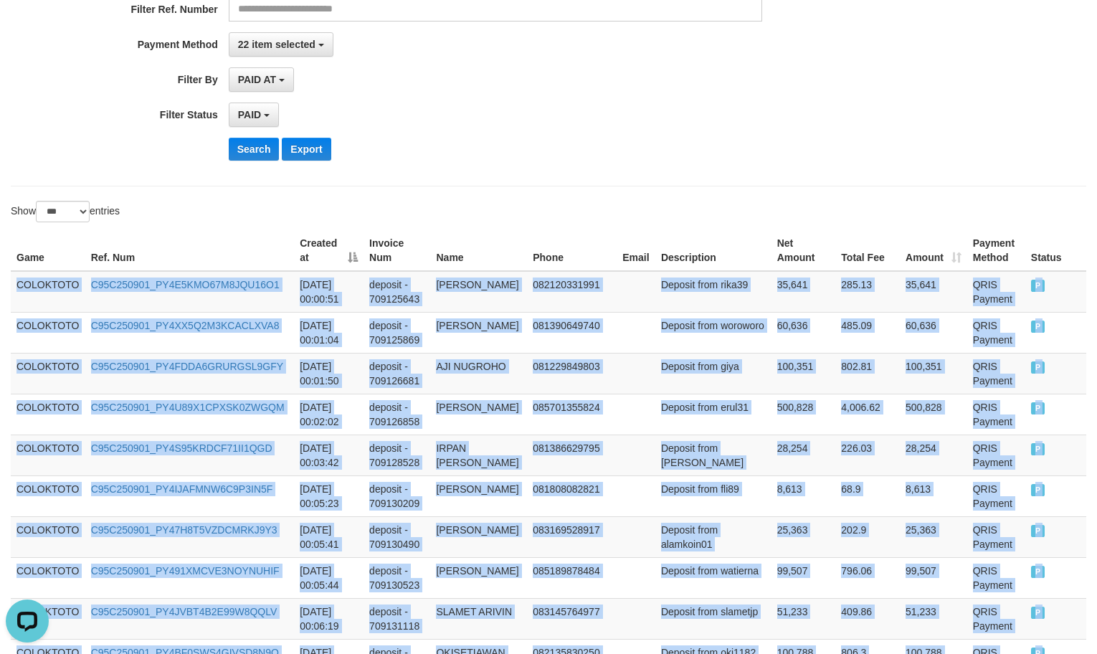
scroll to position [4243, 0]
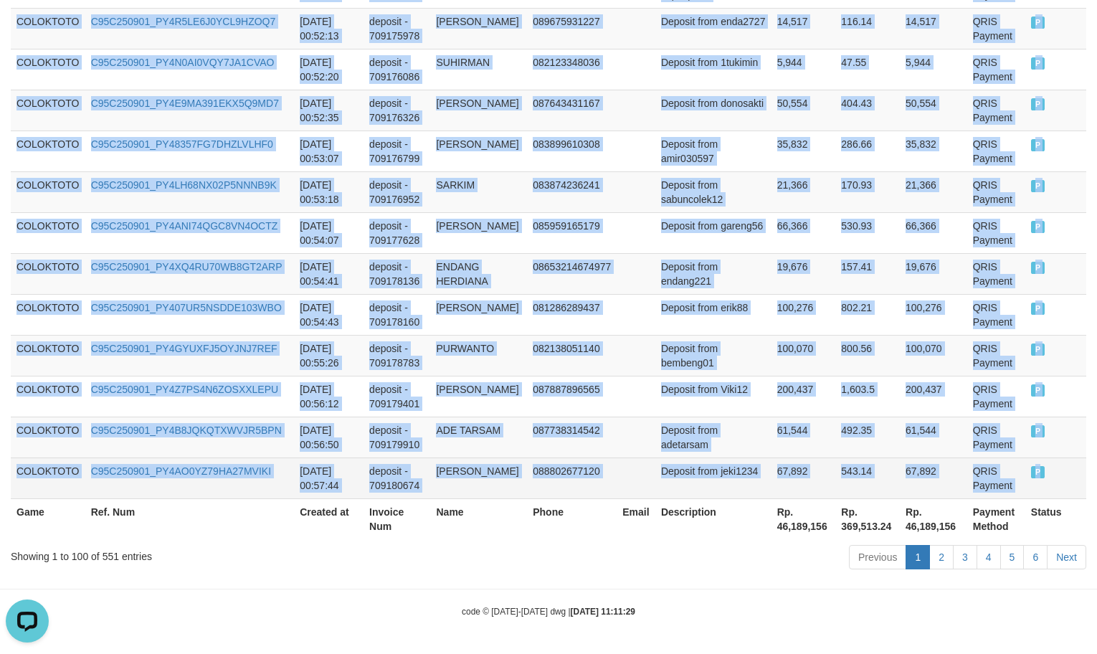
copy tbody "COLOKTOTO C95C250901_PY4E5KMO67M8JQU16O1 [DATE] 00:00:51 deposit - 709125643 [P…"
drag, startPoint x: 17, startPoint y: 288, endPoint x: 1059, endPoint y: 460, distance: 1055.5
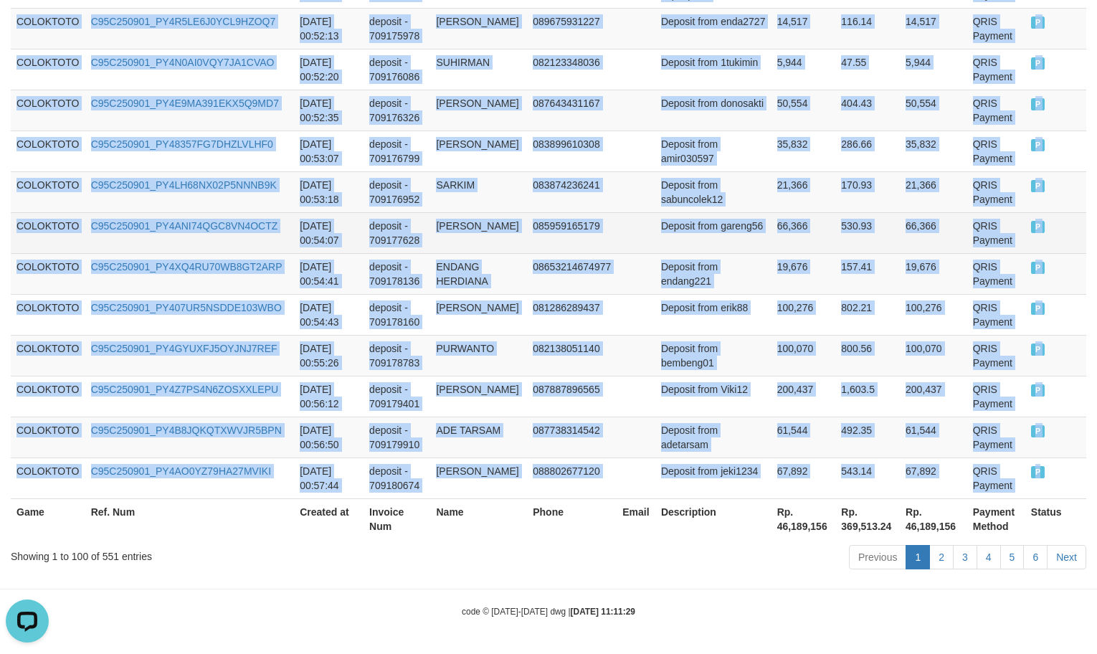
drag, startPoint x: 866, startPoint y: 151, endPoint x: 852, endPoint y: 207, distance: 58.3
click at [866, 151] on td "286.66" at bounding box center [868, 151] width 65 height 41
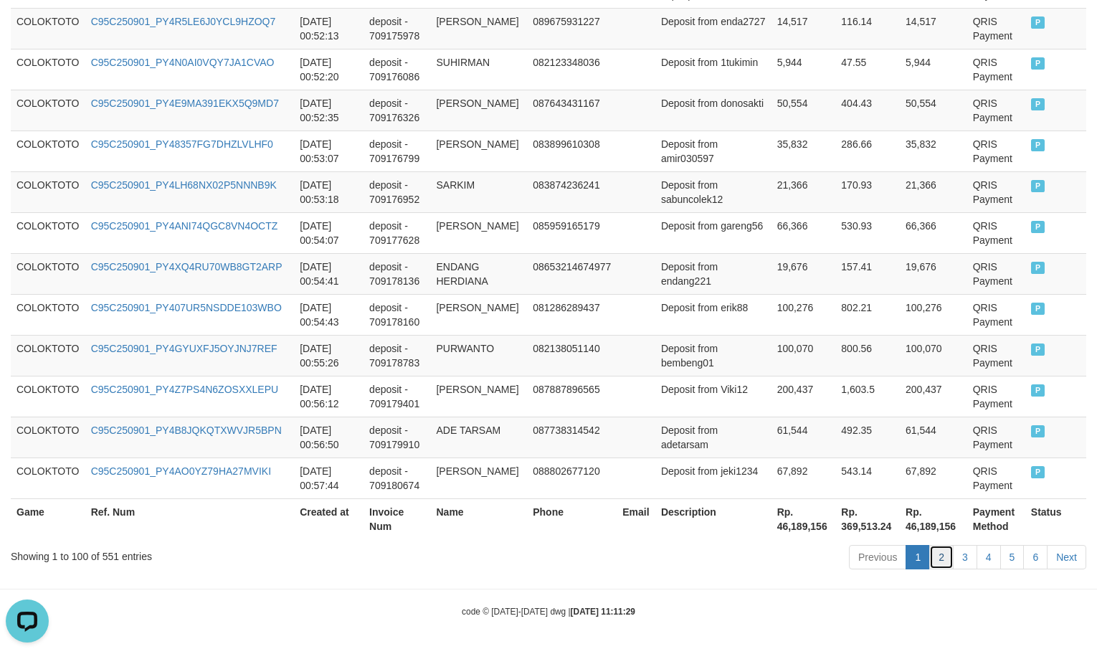
click at [938, 560] on link "2" at bounding box center [941, 557] width 24 height 24
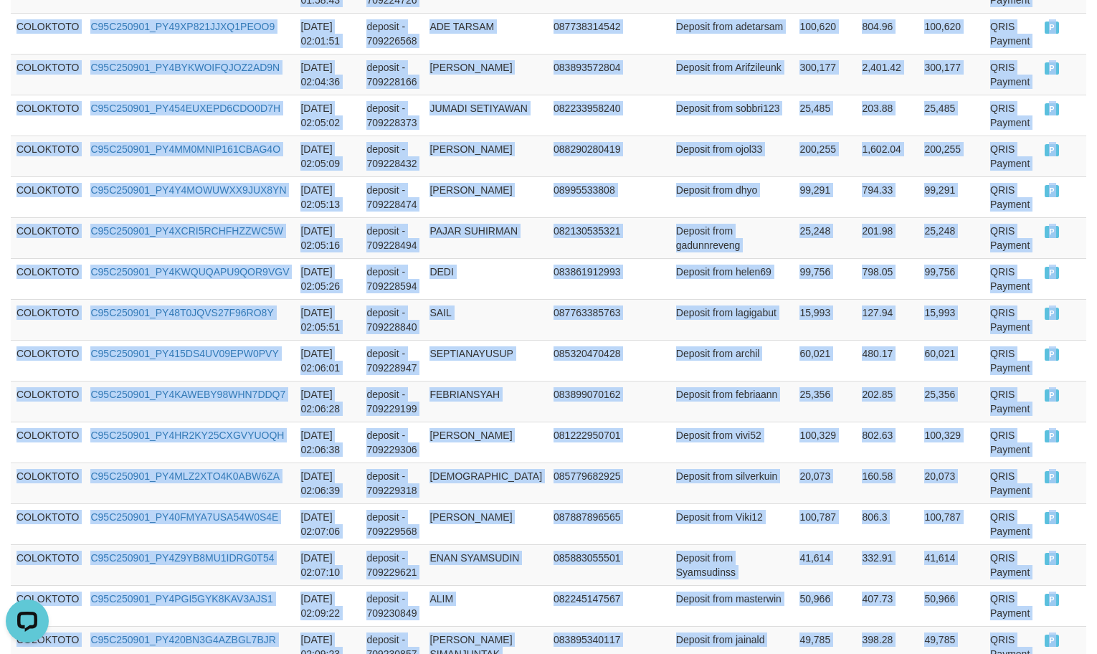
scroll to position [4200, 0]
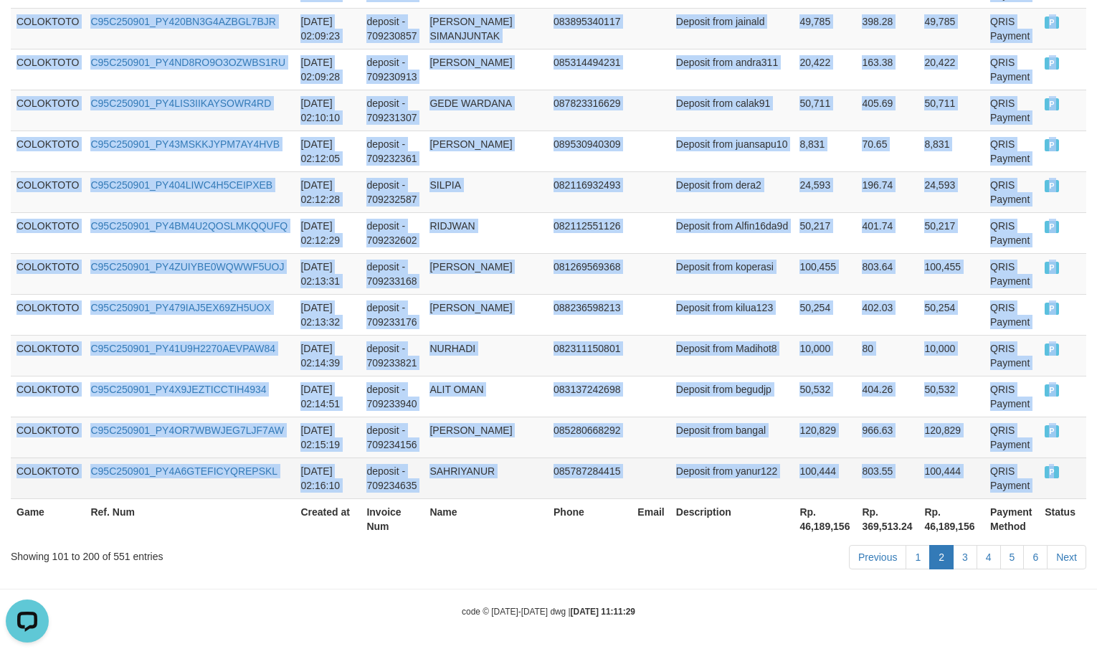
drag, startPoint x: 16, startPoint y: 318, endPoint x: 1031, endPoint y: 473, distance: 1026.6
copy tbody "COLOKTOTO C95C250901_PY4NWSRWQ2PYY7TARB8 [DATE] 00:57:49 deposit - 709180744 [P…"
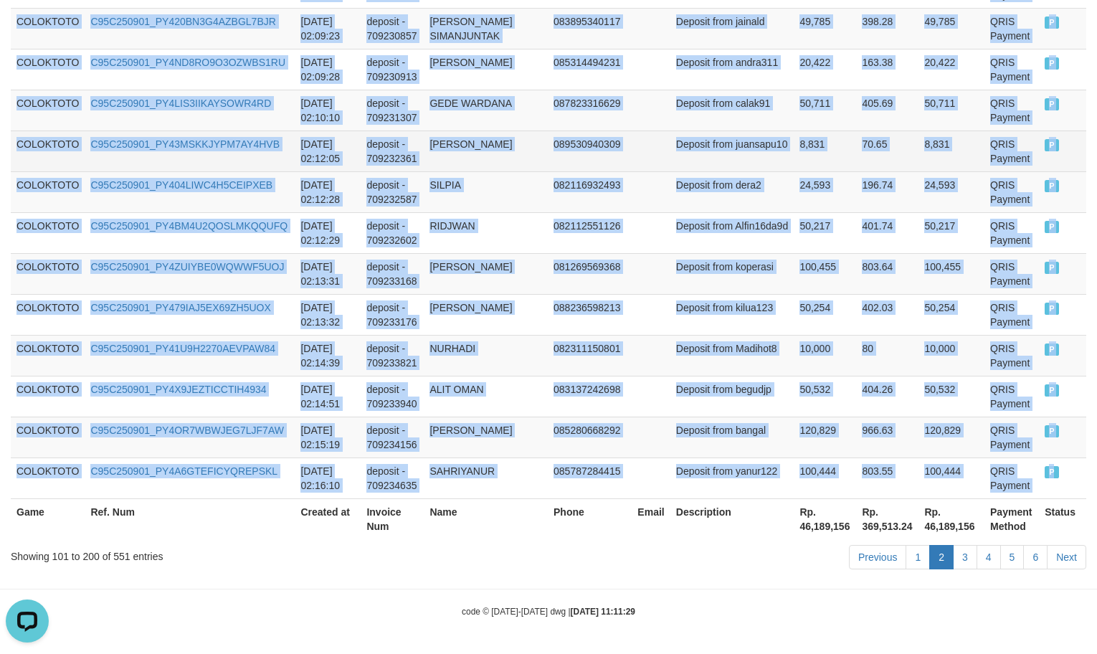
click at [861, 158] on td "70.65" at bounding box center [887, 151] width 62 height 41
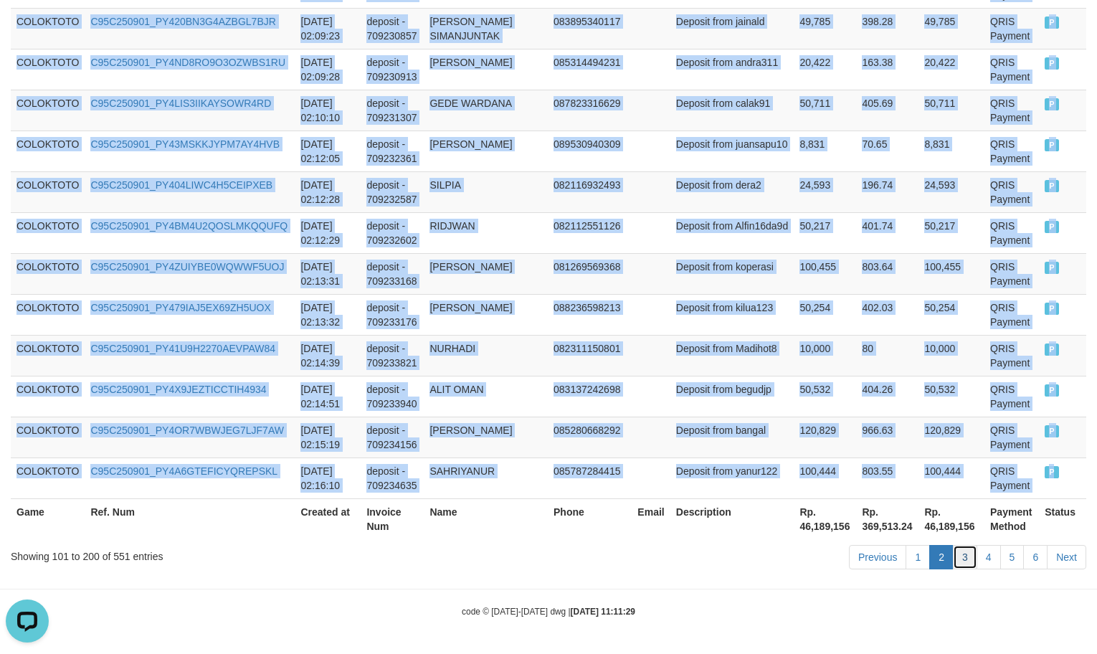
click at [955, 562] on link "3" at bounding box center [965, 557] width 24 height 24
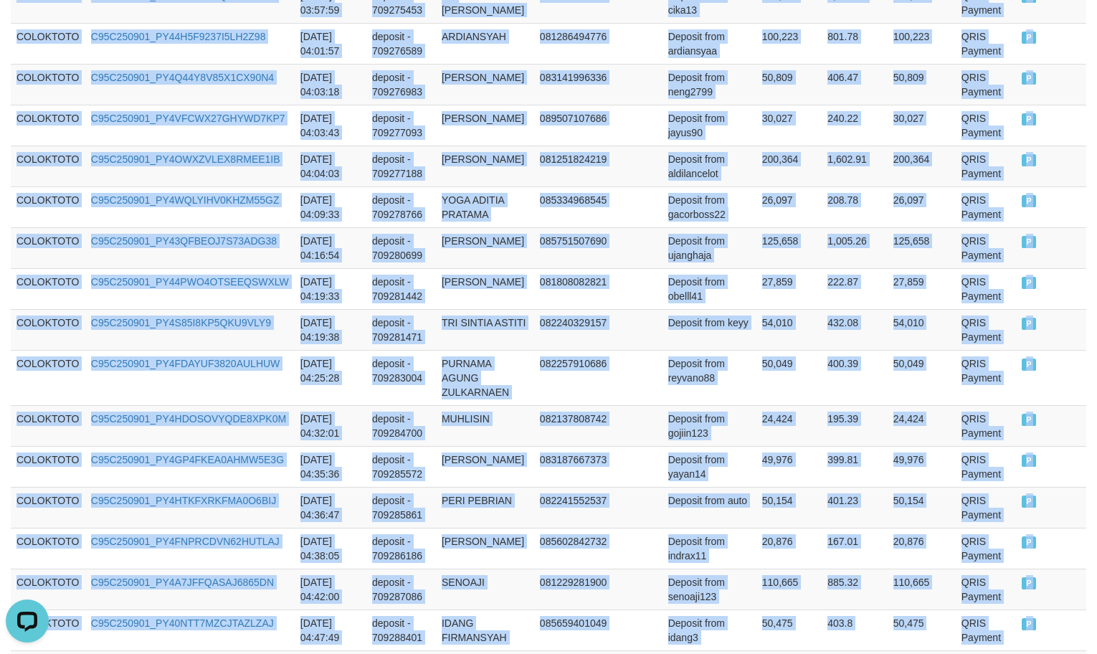
scroll to position [4243, 0]
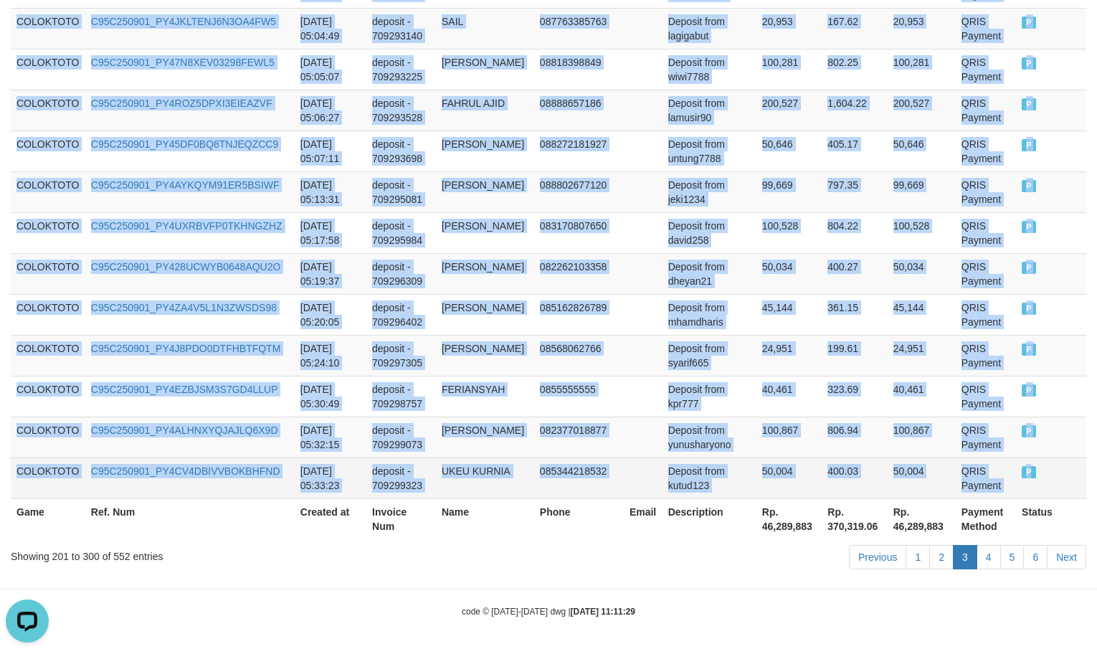
drag, startPoint x: 18, startPoint y: 275, endPoint x: 1050, endPoint y: 457, distance: 1047.9
copy tbody "COLOKTOTO C95C250901_PY4M6RIA2YS7ZGL1I98 [DATE] 02:19:24 deposit - 709236318 WA…"
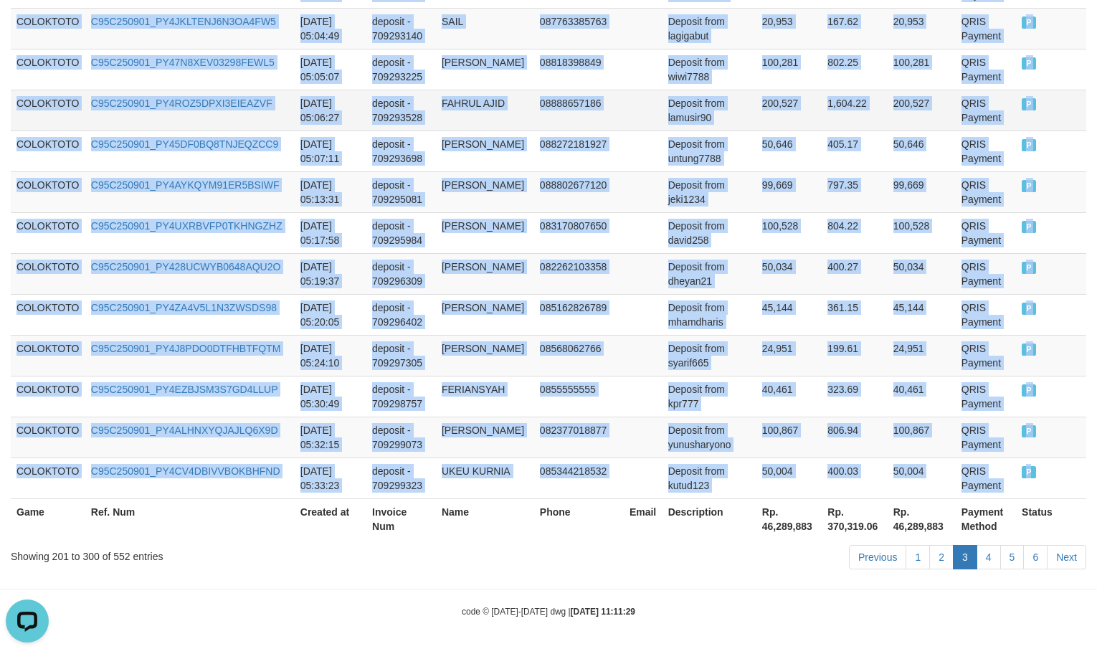
click at [888, 99] on td "200,527" at bounding box center [922, 110] width 68 height 41
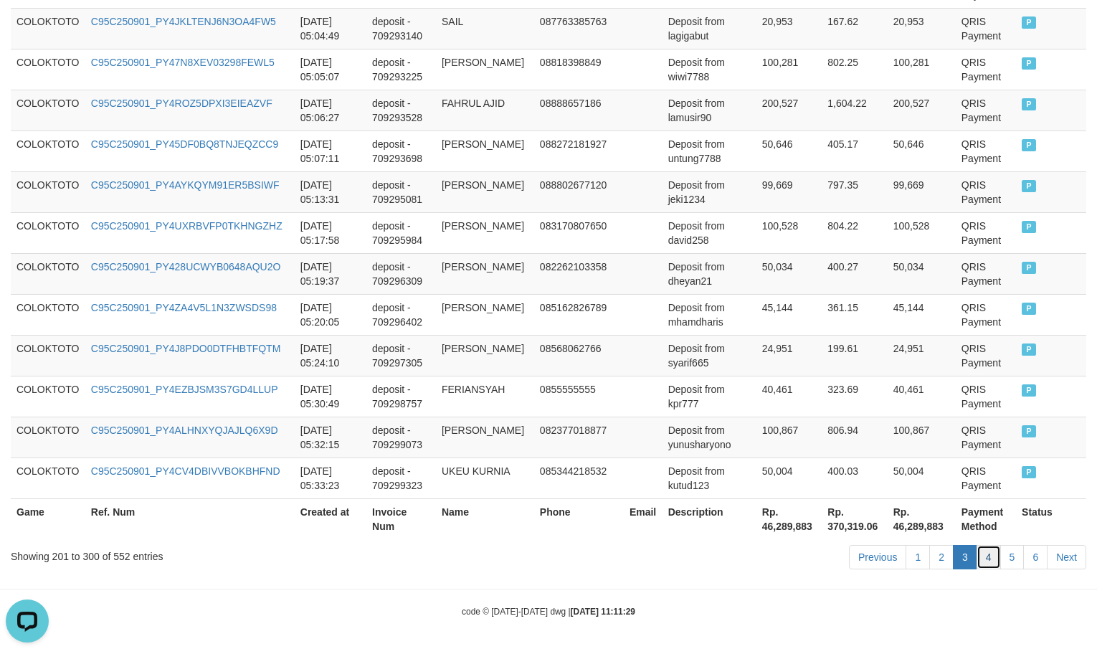
click at [980, 556] on link "4" at bounding box center [989, 557] width 24 height 24
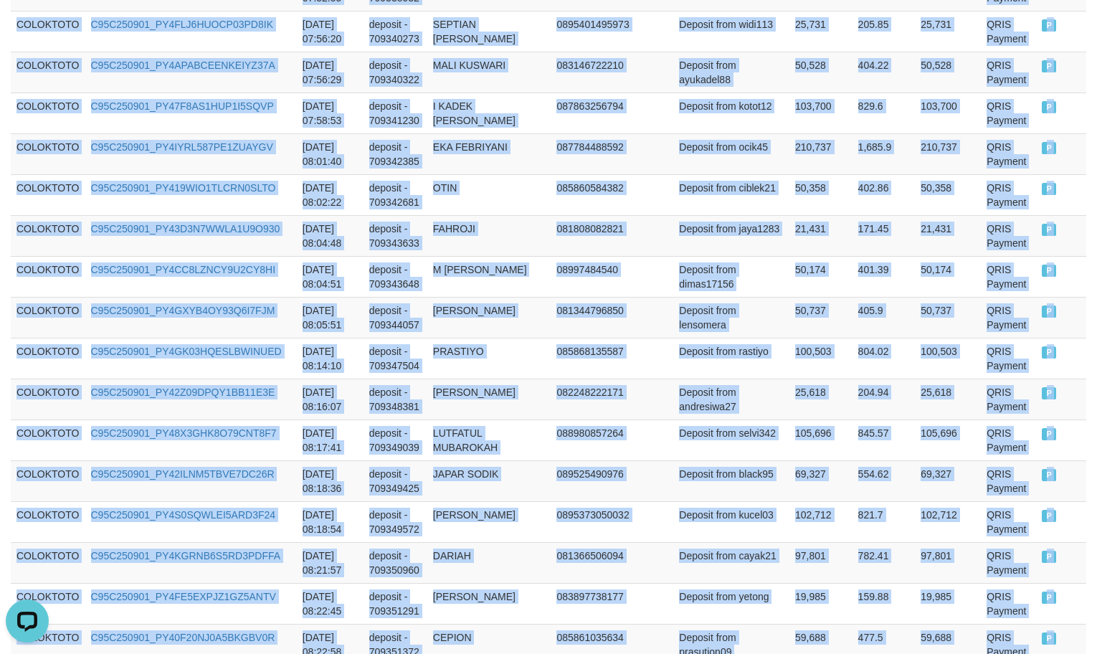
scroll to position [4271, 0]
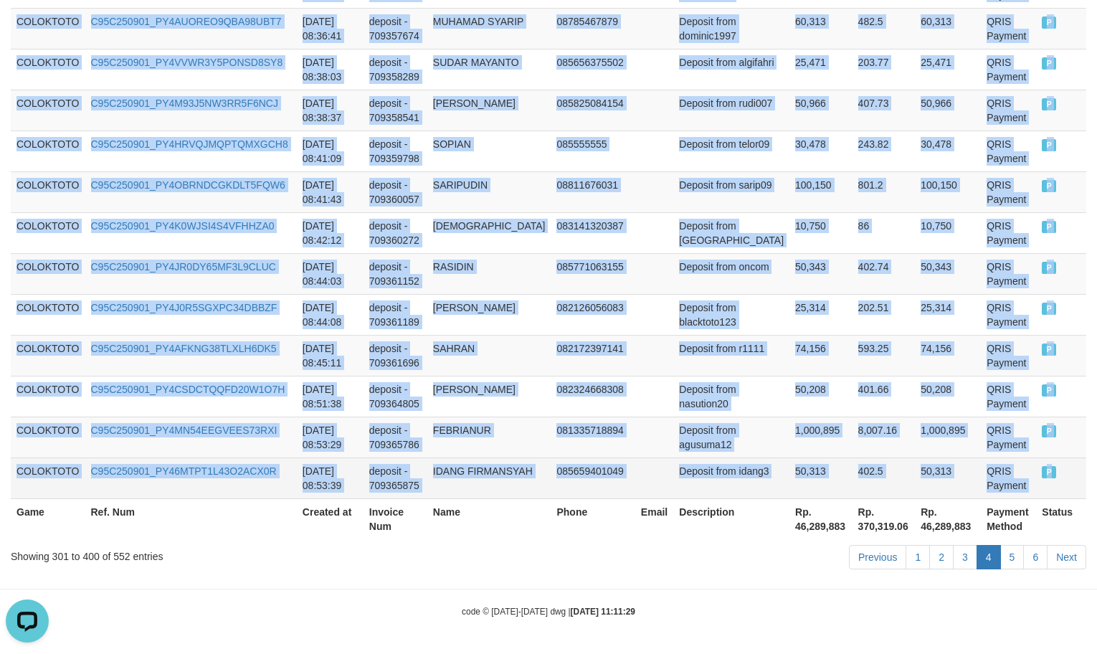
copy tbody "COLOKTOTO C95C250901_PY4LUYKGGA6BID9YMSK [DATE] 05:34:19 deposit - 709299548 [P…"
drag, startPoint x: 16, startPoint y: 73, endPoint x: 1033, endPoint y: 458, distance: 1088.1
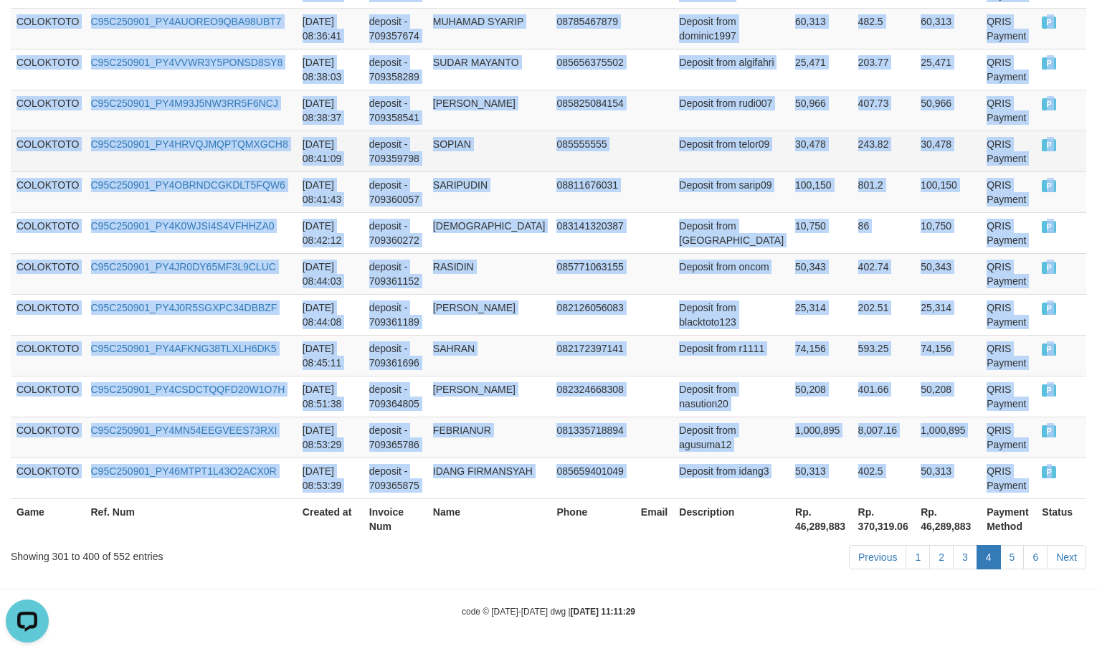
click at [876, 140] on td "243.82" at bounding box center [884, 151] width 63 height 41
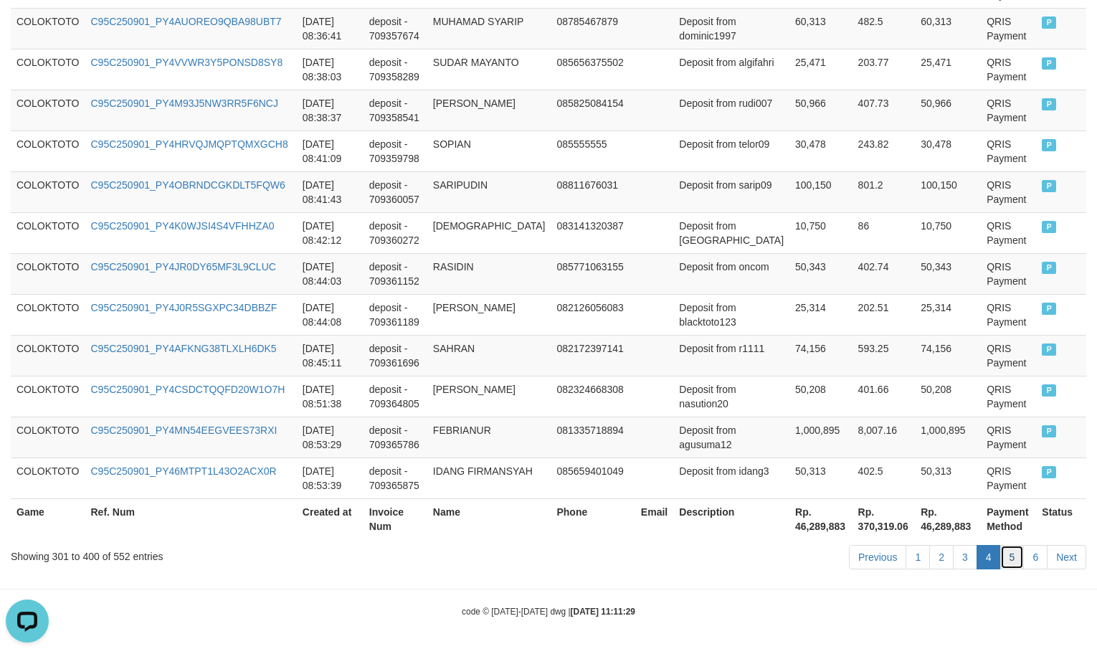
click at [1016, 557] on link "5" at bounding box center [1012, 557] width 24 height 24
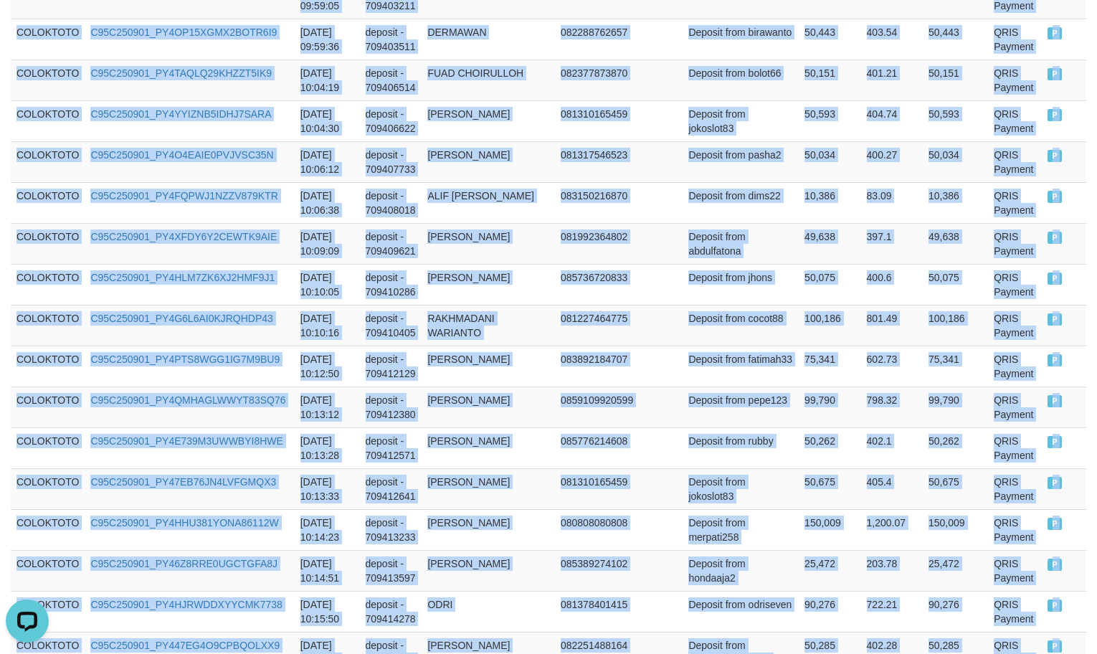
scroll to position [4185, 0]
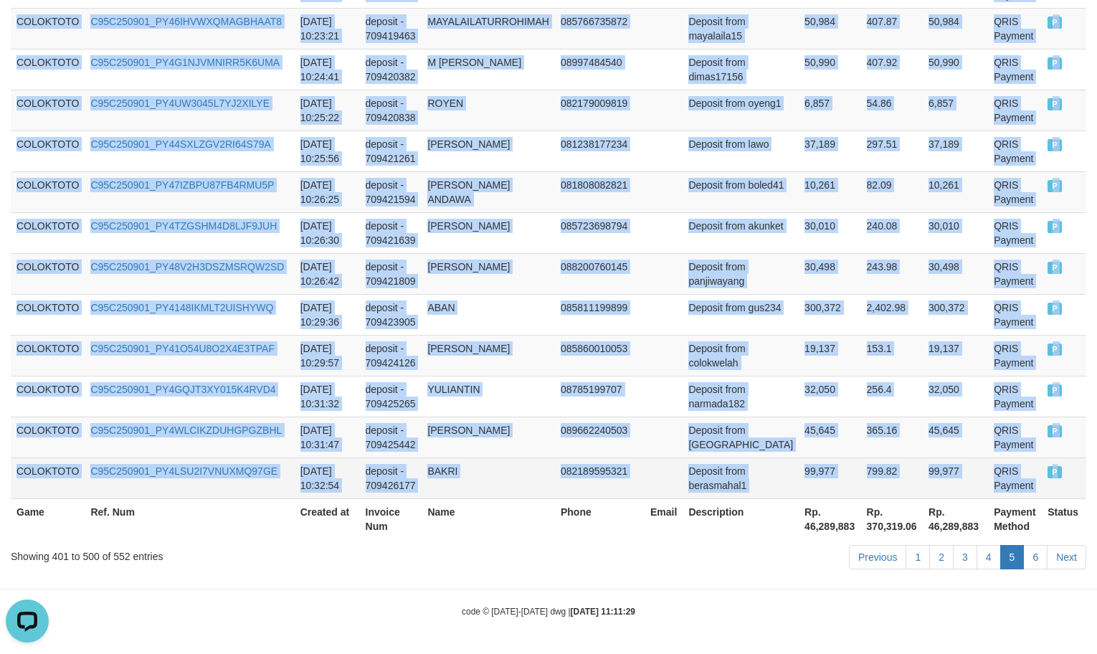
drag, startPoint x: 16, startPoint y: 336, endPoint x: 1076, endPoint y: 491, distance: 1071.2
copy tbody "COLOKTOTO C95C250901_PY4UNHIJFE9XVXEKUME [DATE] 08:54:44 deposit - 709366402 JA…"
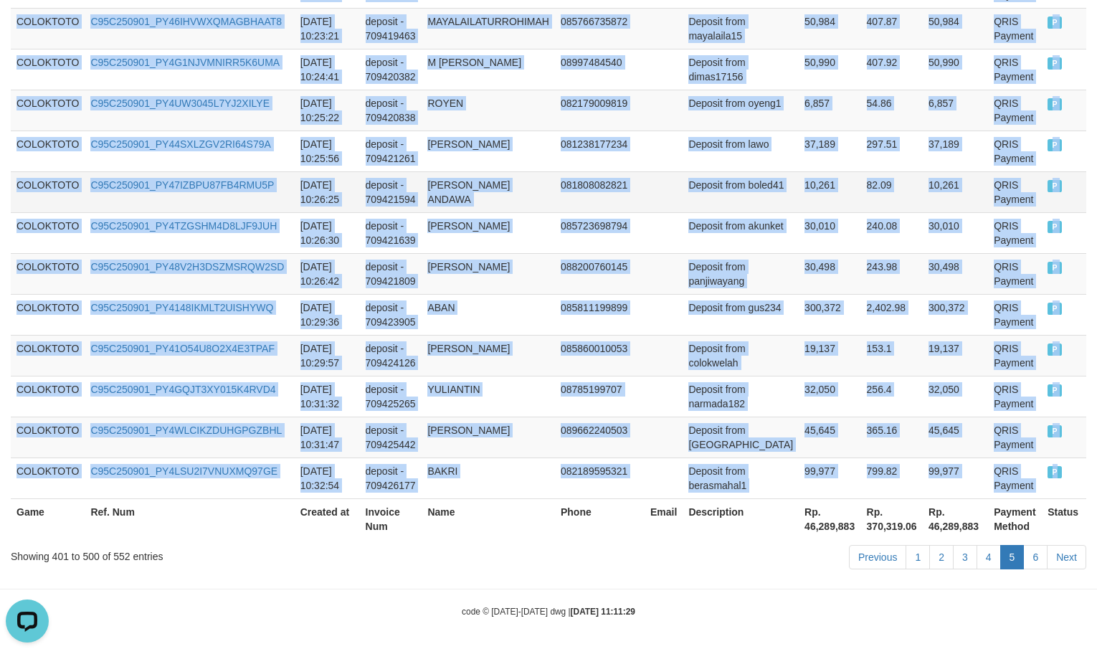
click at [799, 197] on td "10,261" at bounding box center [830, 191] width 62 height 41
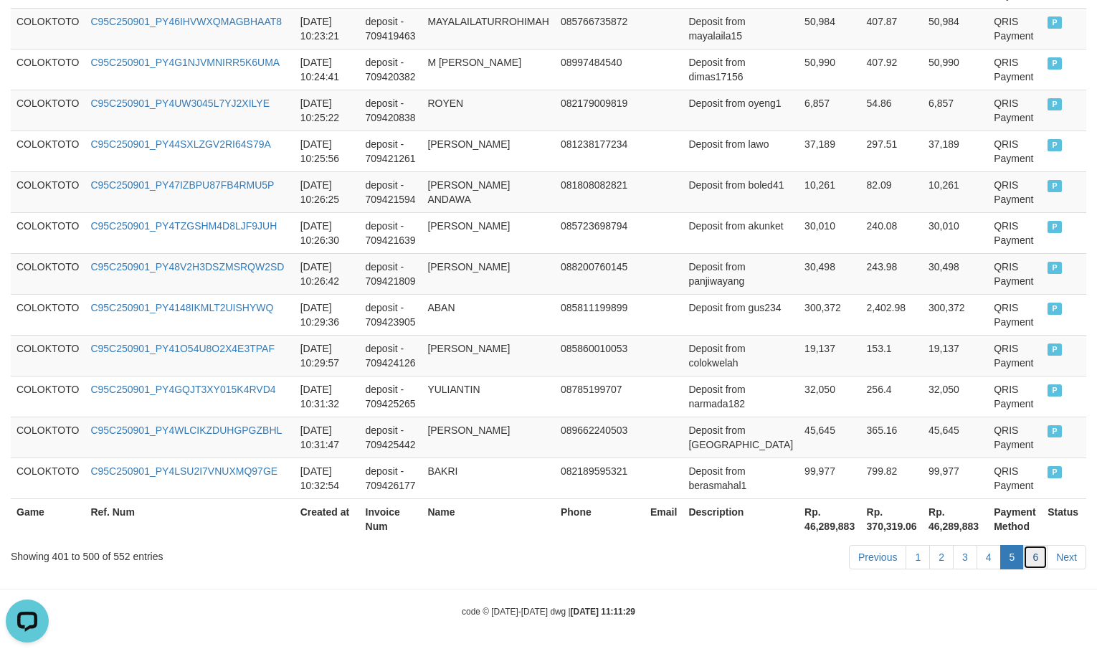
click at [1040, 554] on link "6" at bounding box center [1035, 557] width 24 height 24
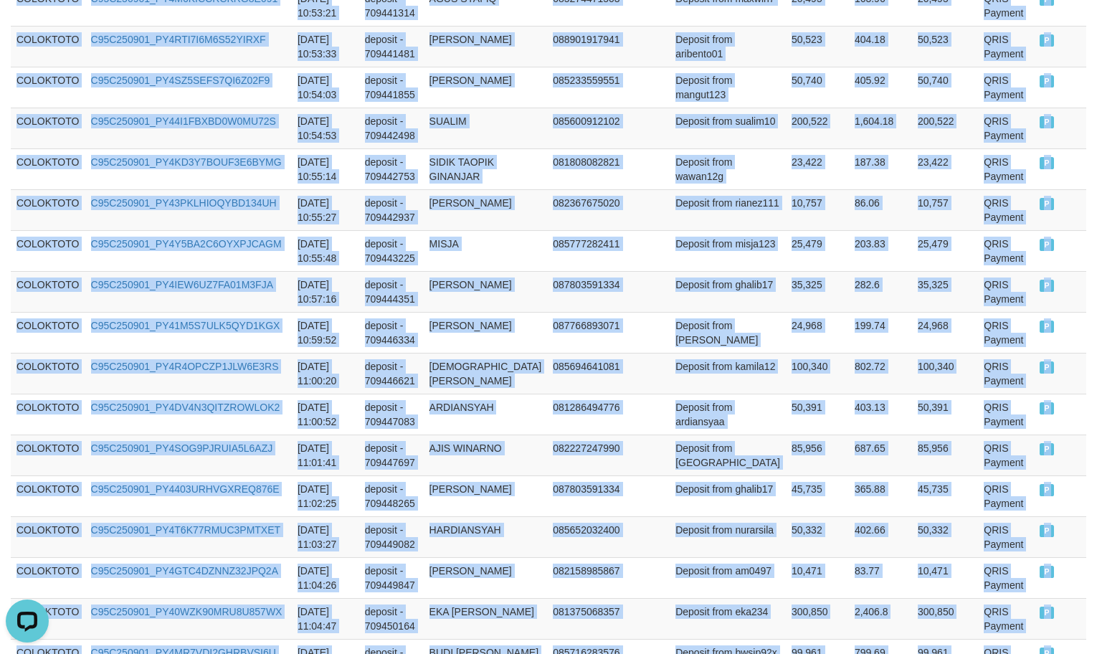
scroll to position [2236, 0]
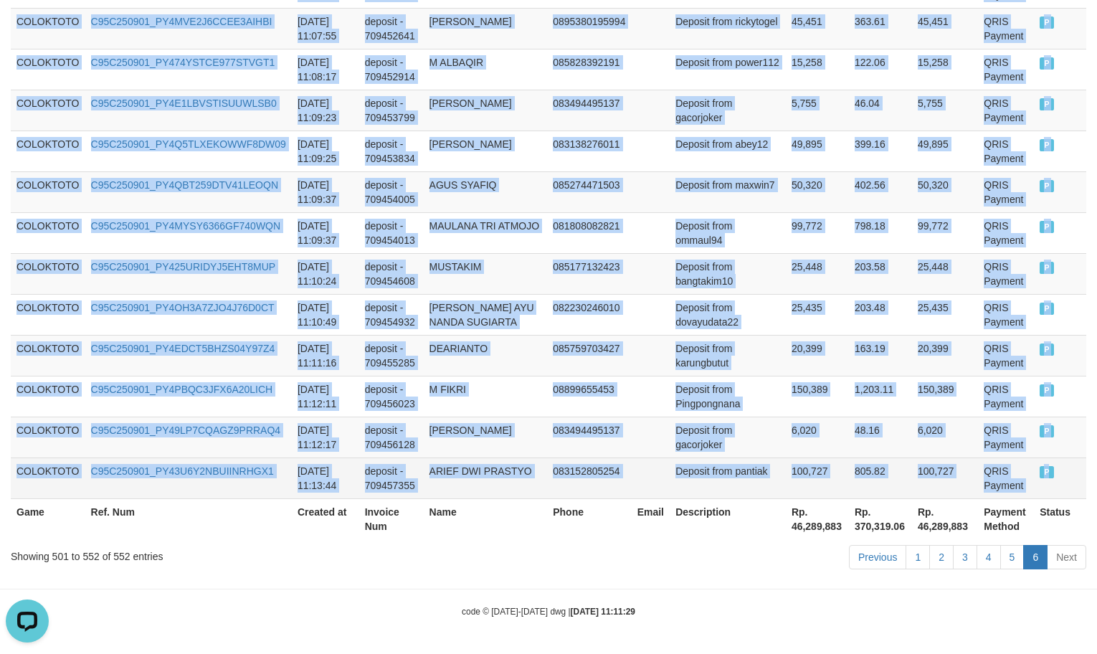
drag, startPoint x: 14, startPoint y: 303, endPoint x: 1035, endPoint y: 468, distance: 1034.4
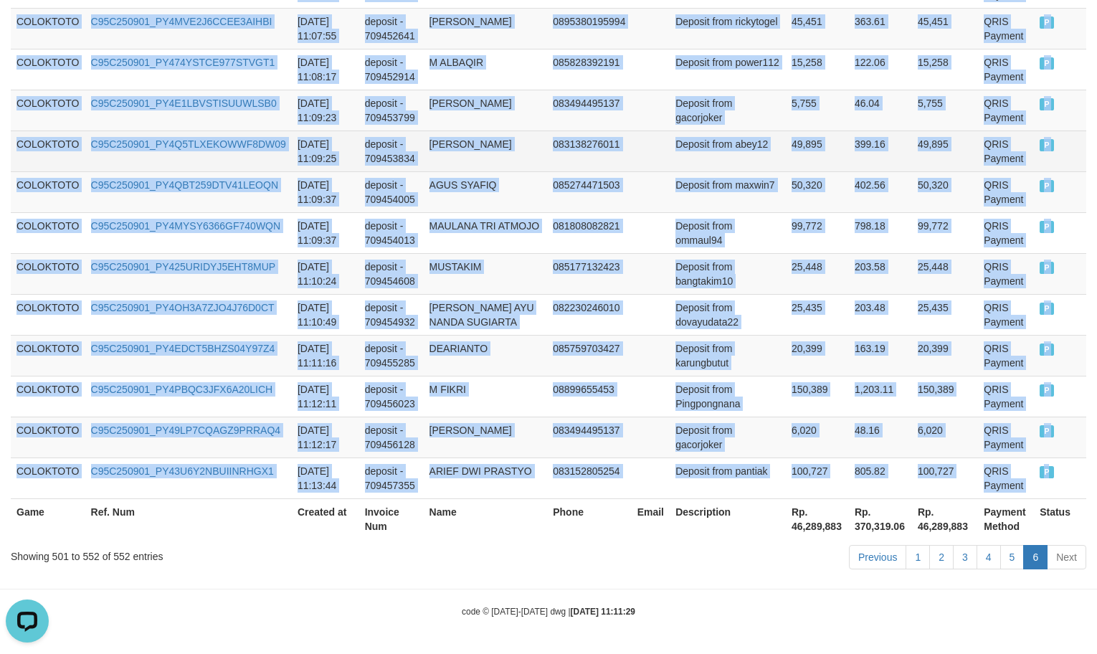
click at [912, 131] on td "49,895" at bounding box center [945, 151] width 66 height 41
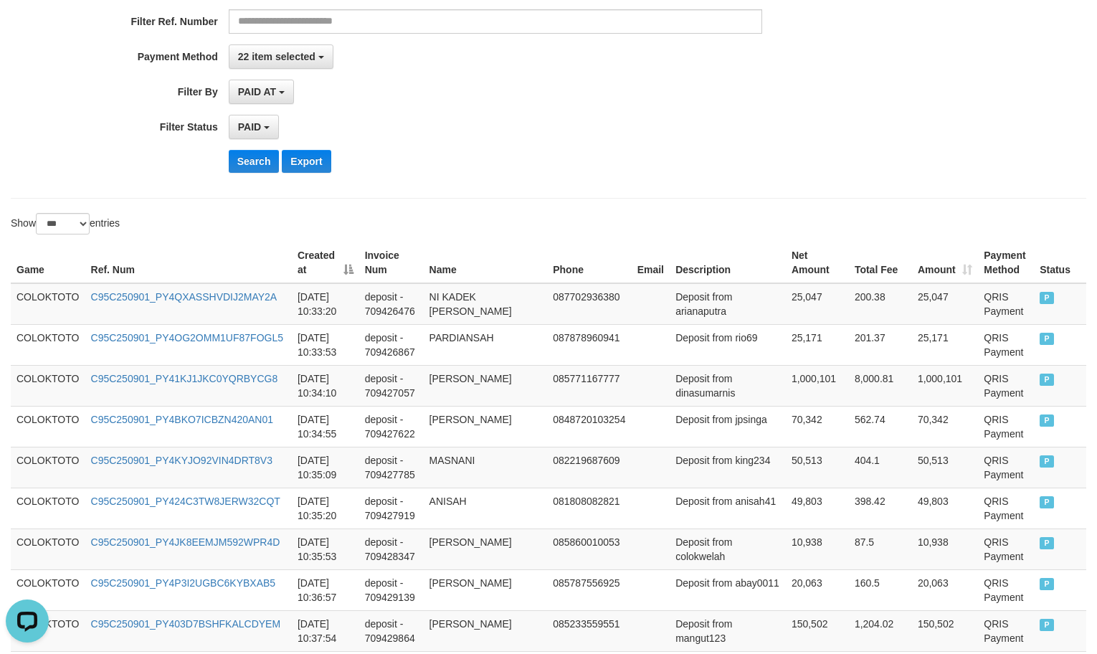
scroll to position [0, 0]
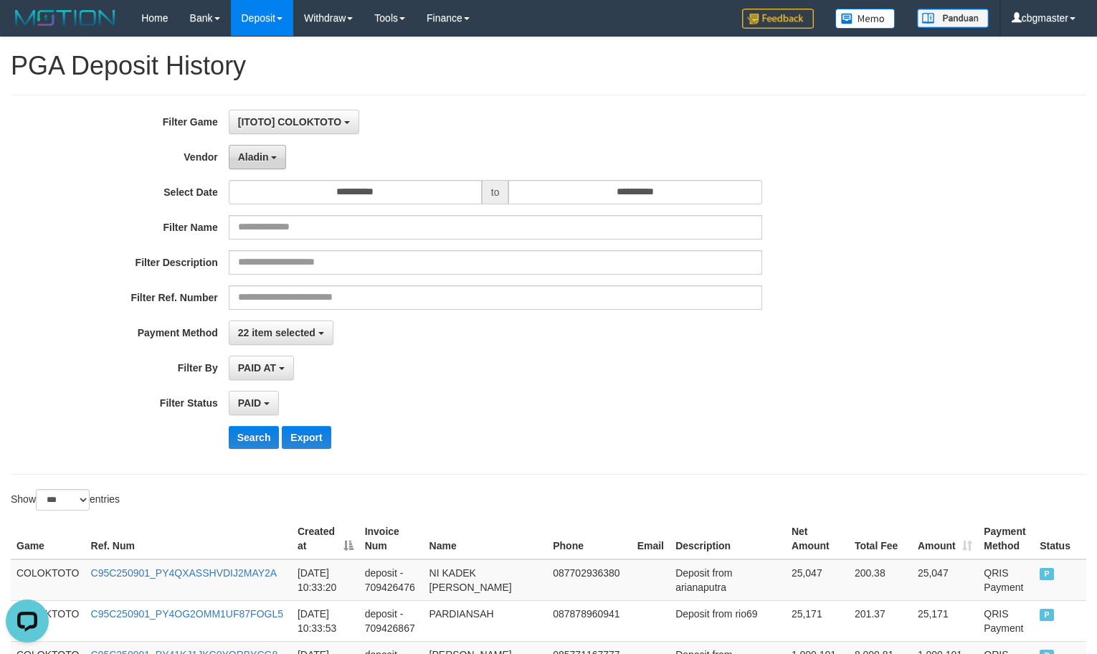
click at [255, 161] on span "Aladin" at bounding box center [253, 156] width 31 height 11
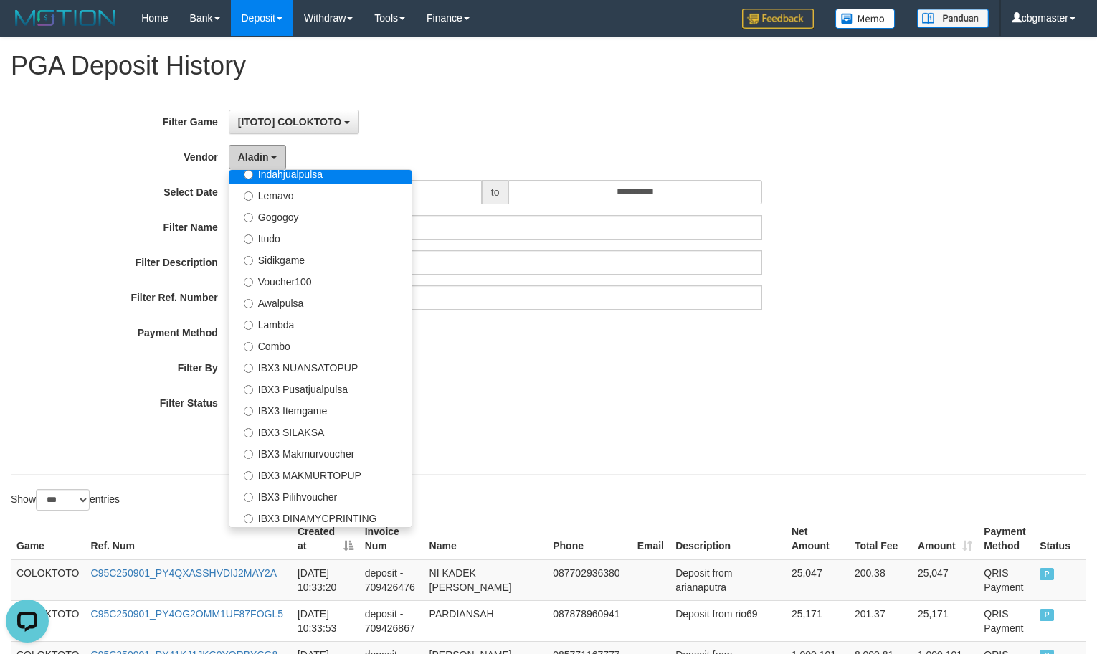
scroll to position [179, 0]
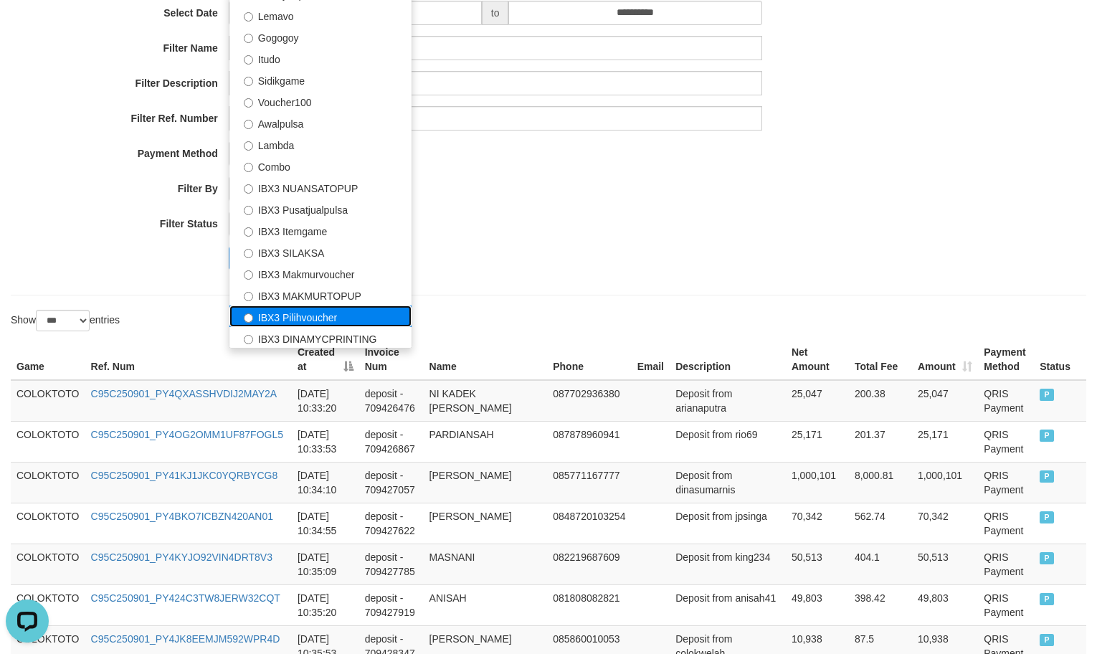
click at [313, 315] on label "IBX3 Pilihvoucher" at bounding box center [321, 317] width 182 height 22
select select "**********"
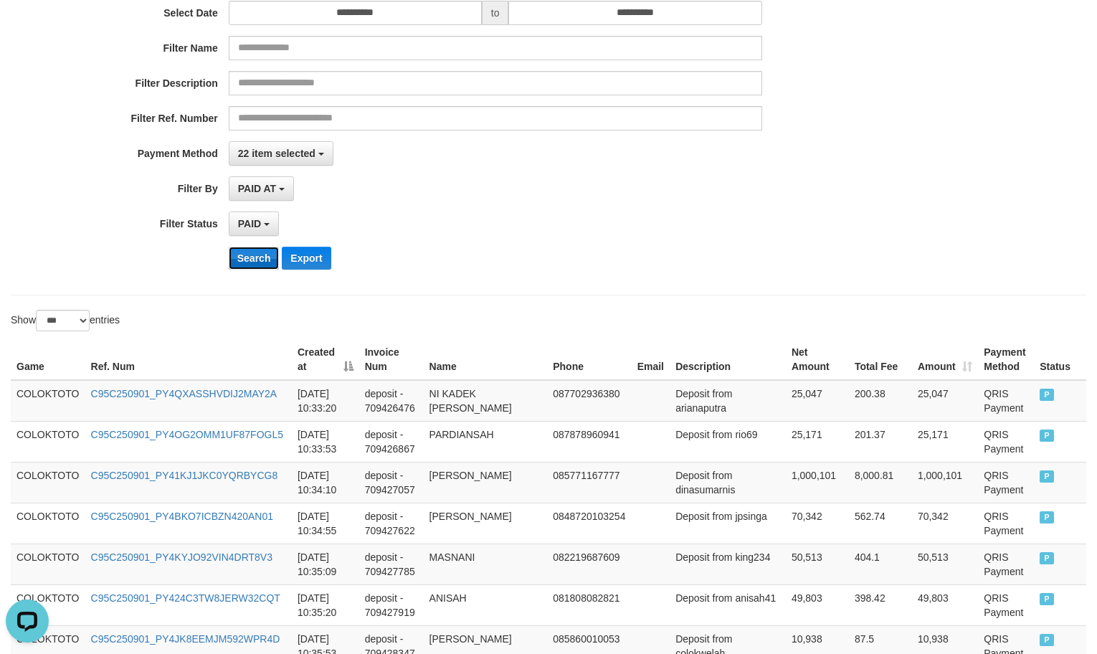
click at [254, 265] on button "Search" at bounding box center [254, 258] width 51 height 23
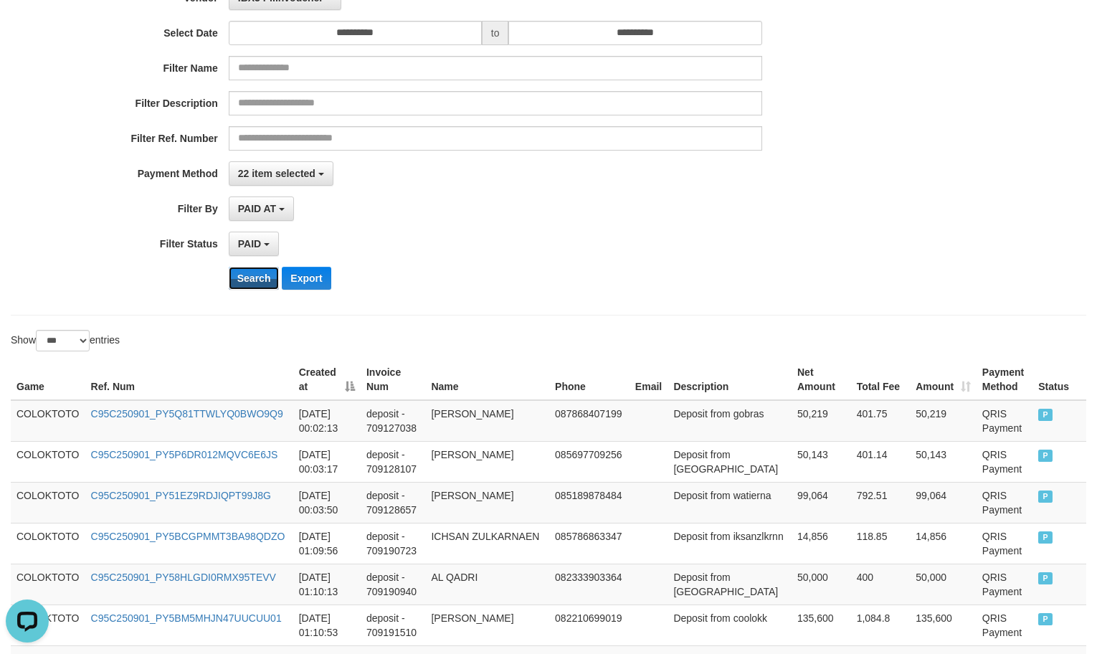
scroll to position [358, 0]
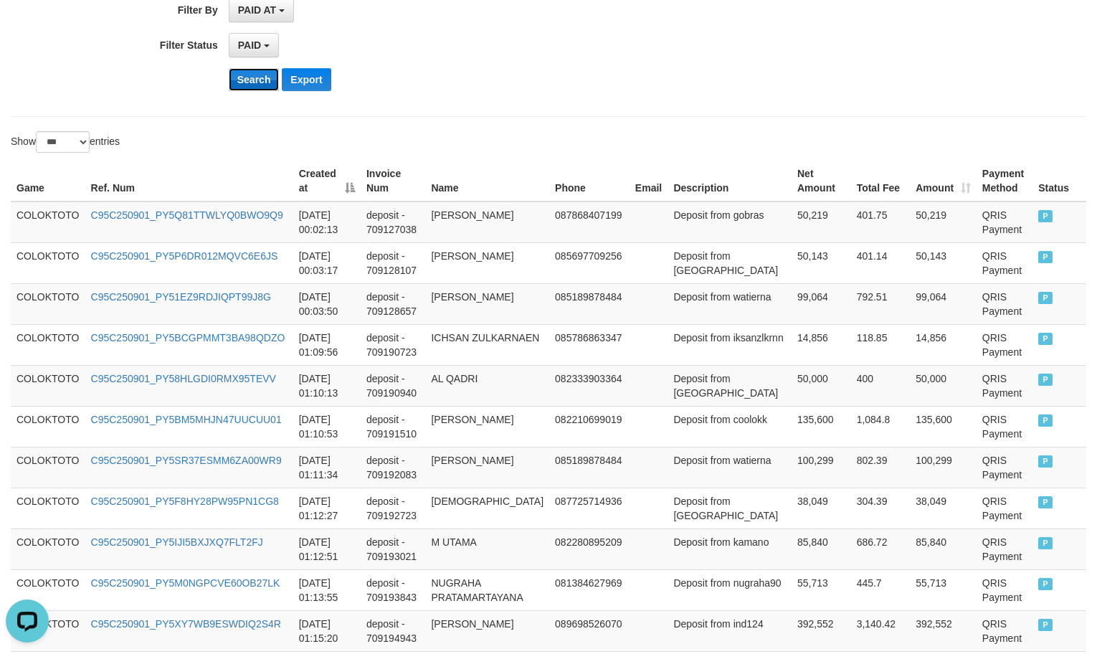
click at [254, 85] on button "Search" at bounding box center [254, 79] width 51 height 23
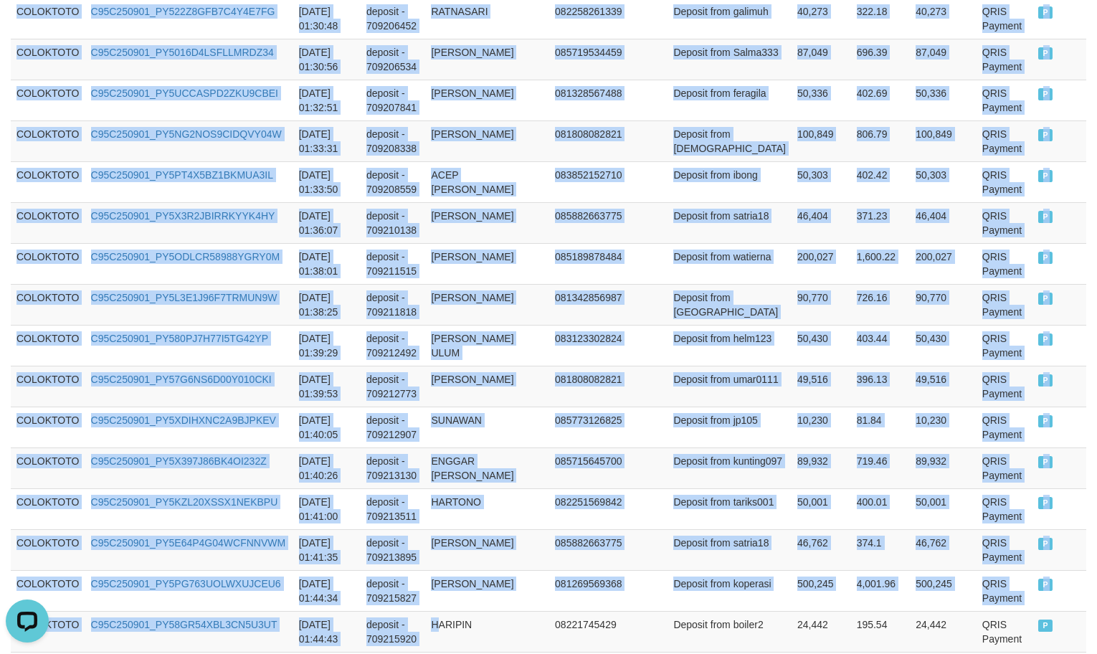
scroll to position [2085, 0]
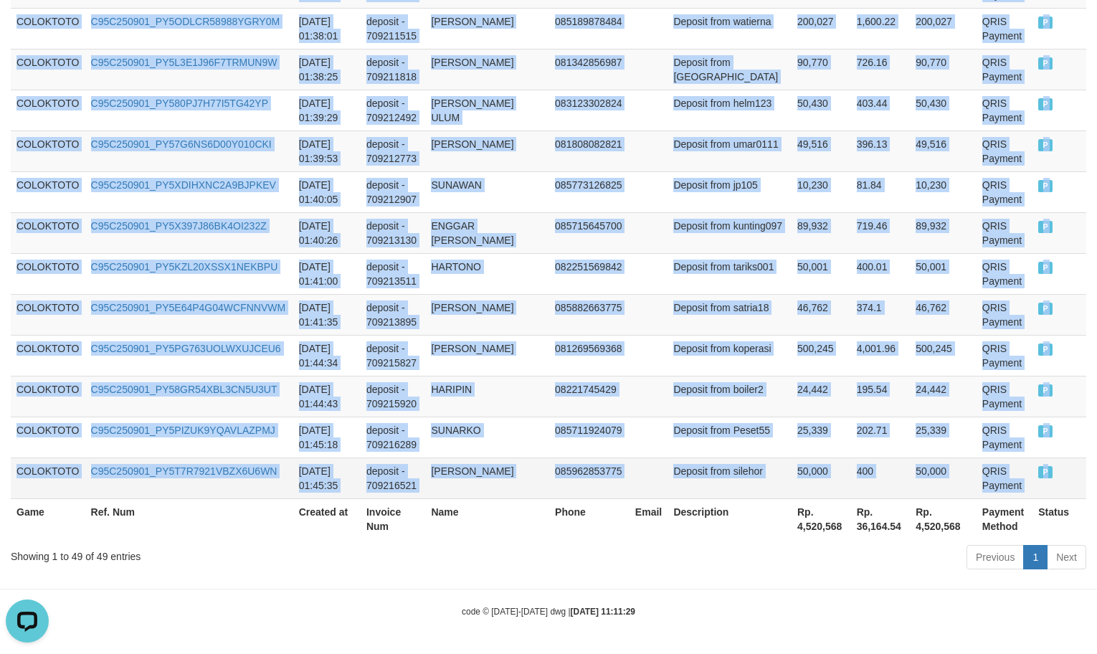
drag, startPoint x: 17, startPoint y: 219, endPoint x: 1040, endPoint y: 478, distance: 1054.8
